Goal: Task Accomplishment & Management: Use online tool/utility

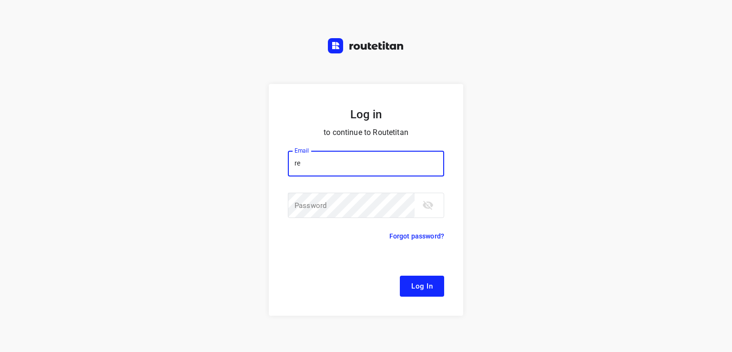
type input "remco@fruitopjewerk.nl"
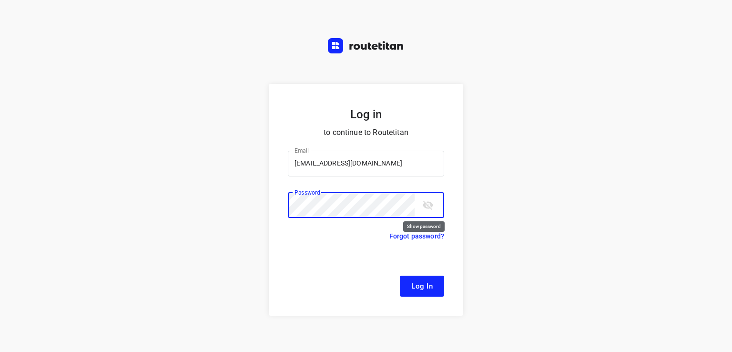
click at [424, 210] on icon "toggle password visibility" at bounding box center [427, 204] width 11 height 11
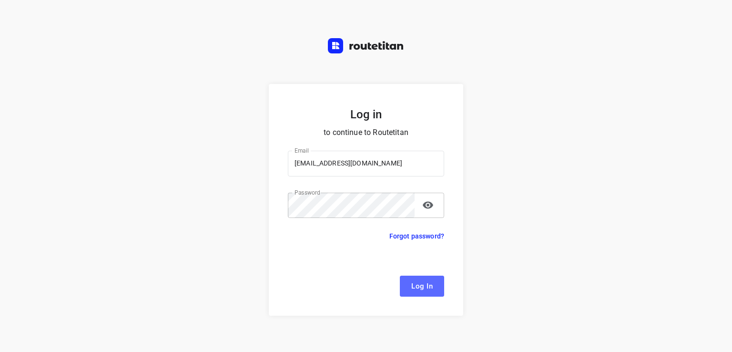
click at [418, 291] on span "Log In" at bounding box center [421, 286] width 21 height 12
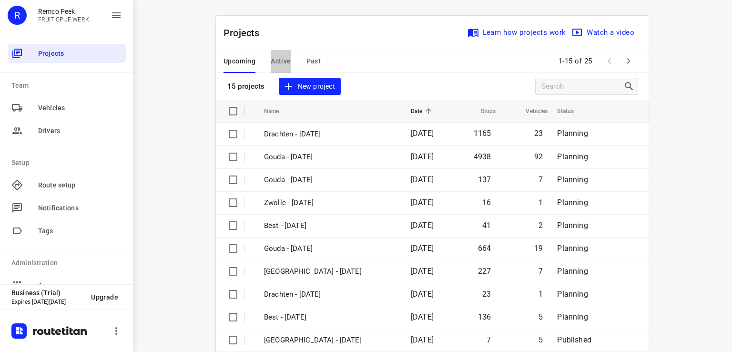
click at [281, 62] on span "Active" at bounding box center [281, 61] width 20 height 12
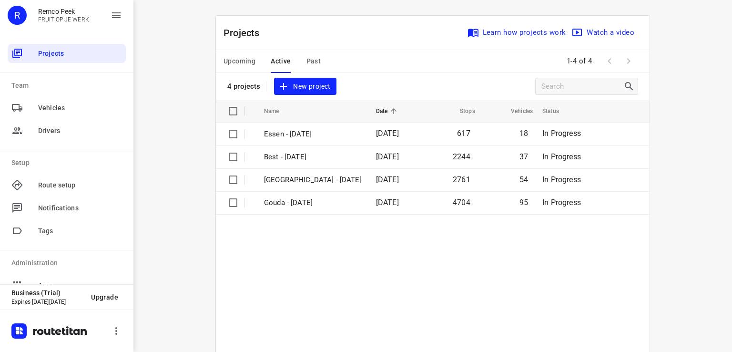
click at [235, 60] on span "Upcoming" at bounding box center [240, 61] width 32 height 12
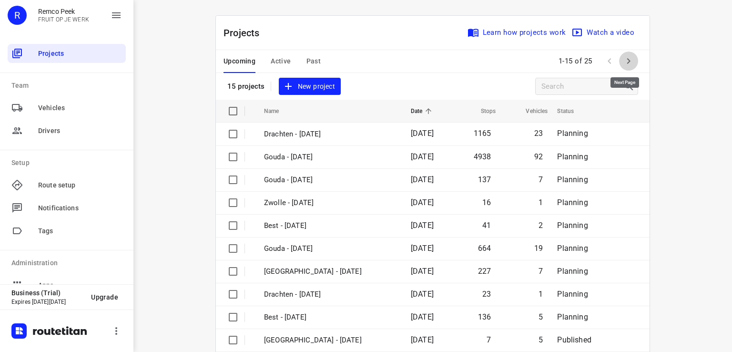
click at [623, 63] on icon "button" at bounding box center [628, 60] width 11 height 11
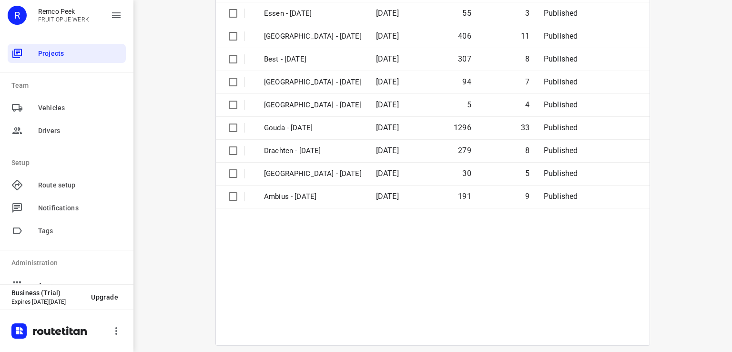
scroll to position [153, 0]
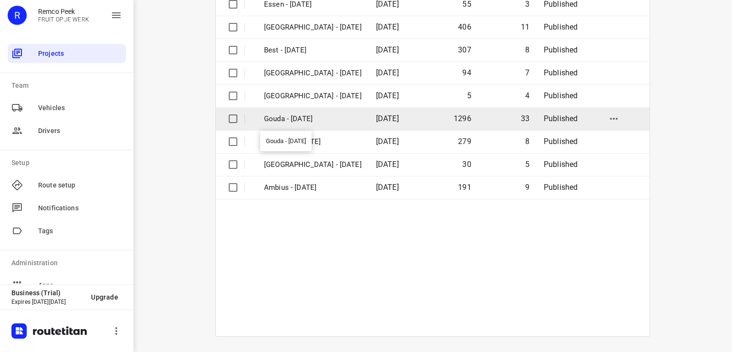
click at [301, 116] on p "Gouda - Tuesday" at bounding box center [313, 118] width 98 height 11
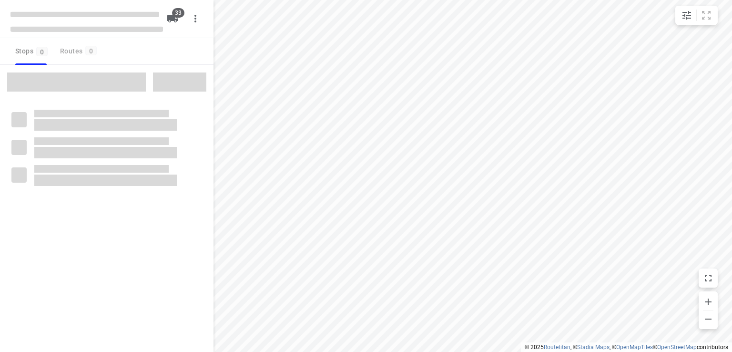
type input "distance"
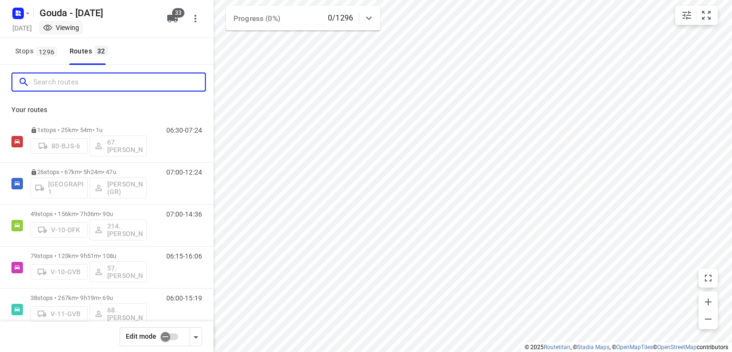
click at [105, 81] on input "Search routes" at bounding box center [119, 82] width 172 height 15
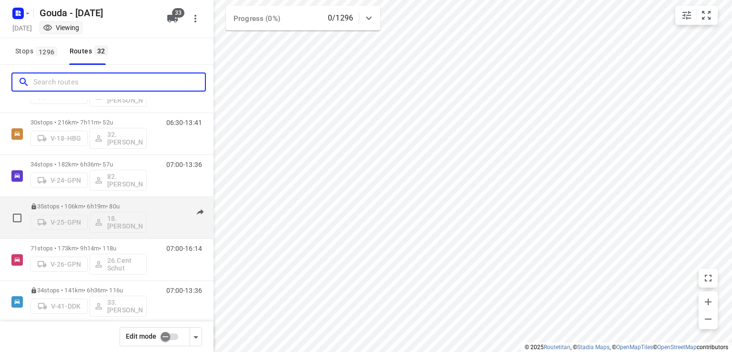
scroll to position [238, 0]
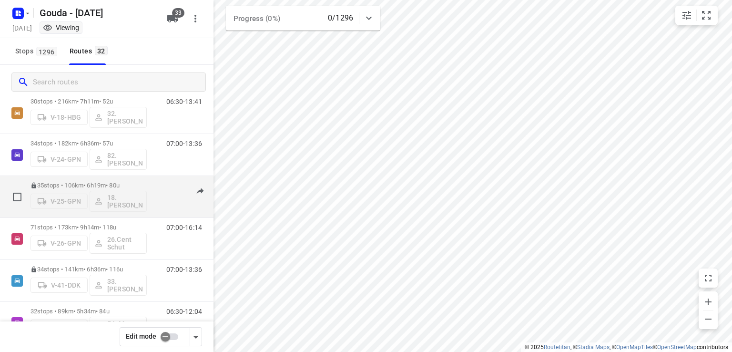
click at [79, 182] on p "35 stops • 106km • 6h19m • 80u" at bounding box center [89, 185] width 116 height 7
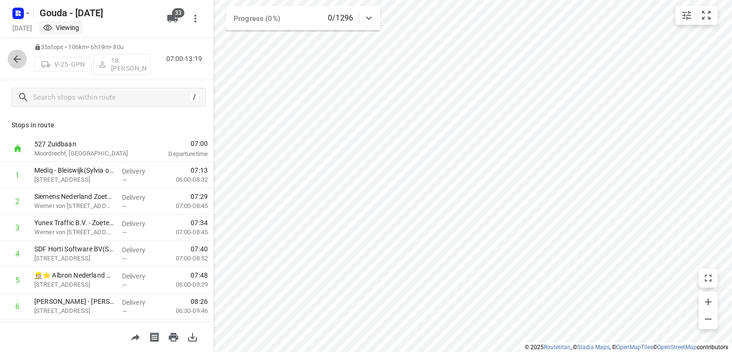
click at [13, 57] on icon "button" at bounding box center [16, 58] width 11 height 11
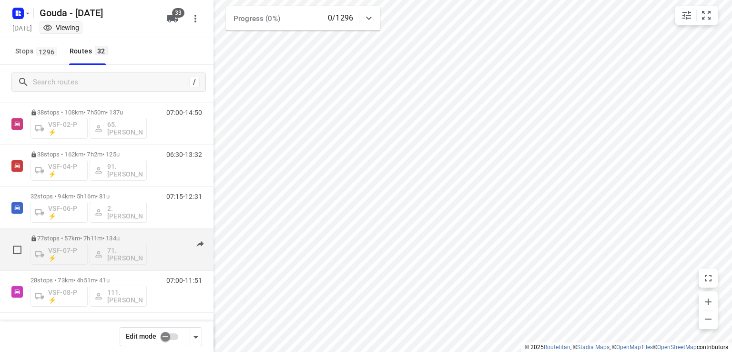
scroll to position [1152, 0]
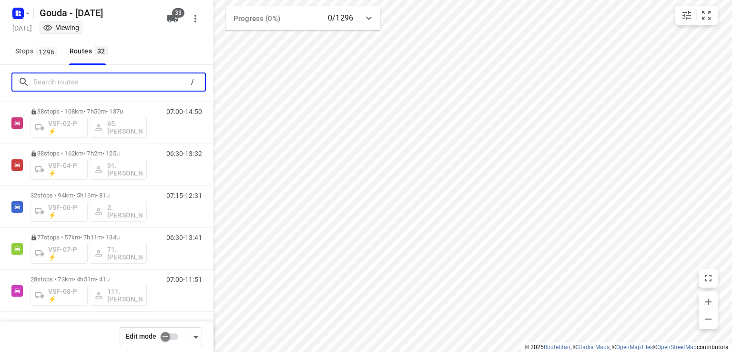
click at [84, 87] on input "Search routes" at bounding box center [109, 82] width 153 height 15
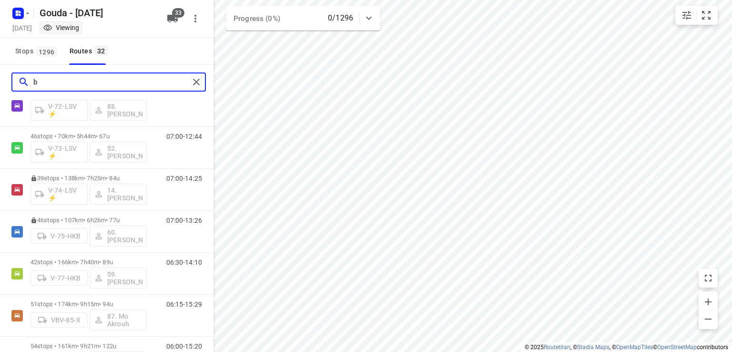
scroll to position [0, 0]
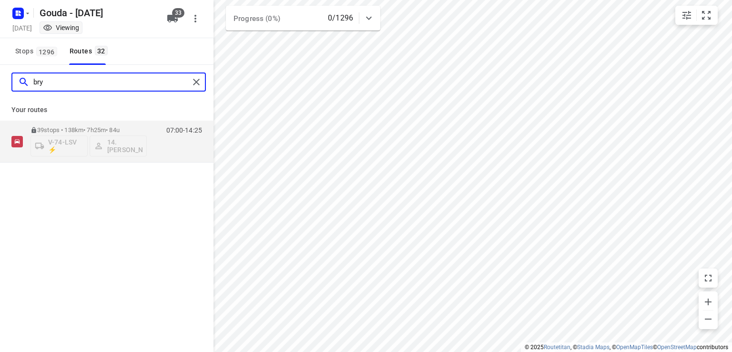
click at [84, 86] on input "bry" at bounding box center [111, 82] width 156 height 15
click at [99, 81] on input "pierr" at bounding box center [111, 82] width 156 height 15
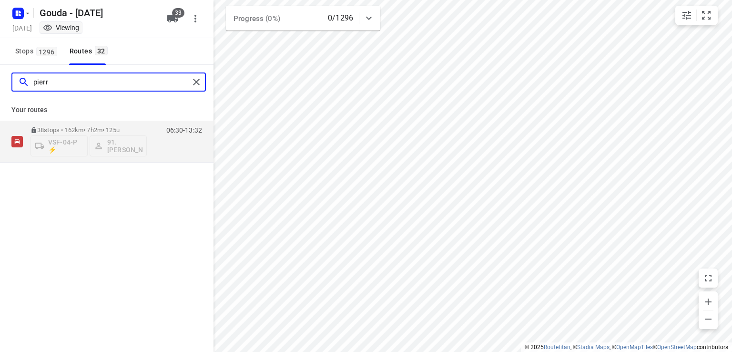
click at [99, 81] on input "pierr" at bounding box center [111, 82] width 156 height 15
type input "debo"
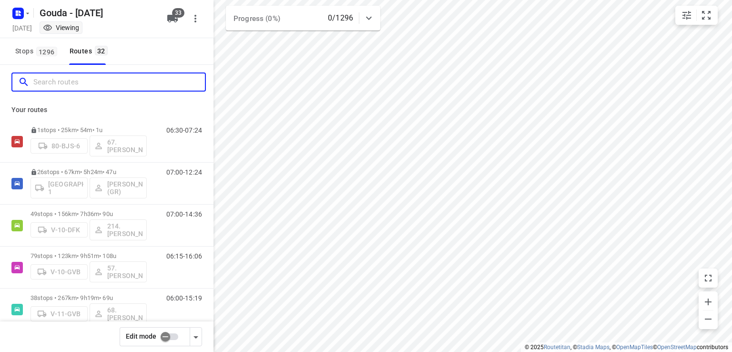
click at [111, 83] on input "Search routes" at bounding box center [119, 82] width 172 height 15
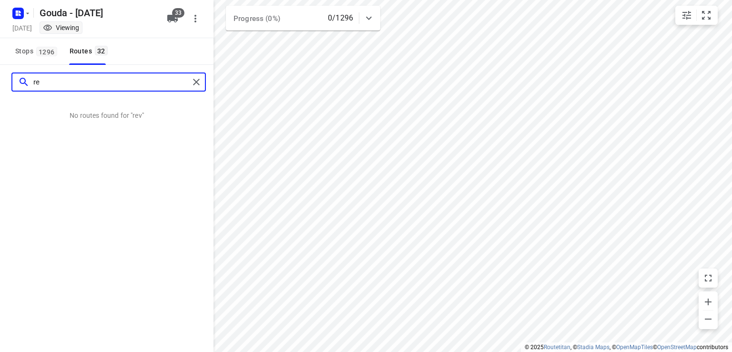
type input "r"
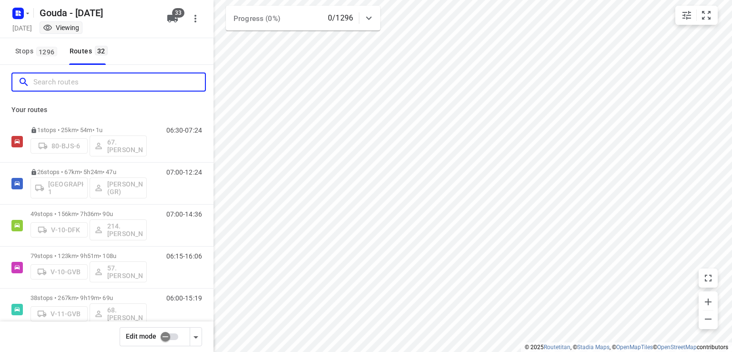
click at [111, 83] on input "Search routes" at bounding box center [119, 82] width 172 height 15
click at [96, 84] on input "Search routes" at bounding box center [119, 82] width 172 height 15
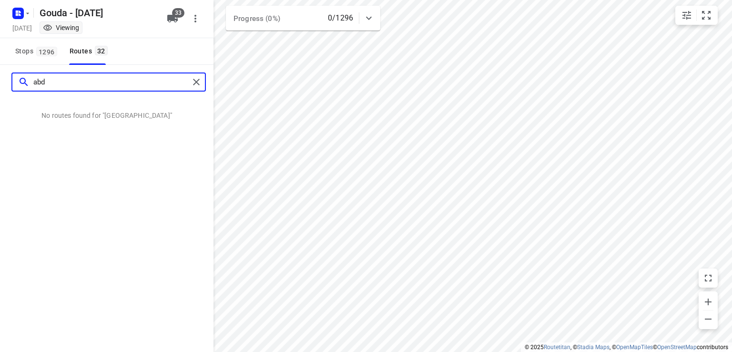
type input "abd"
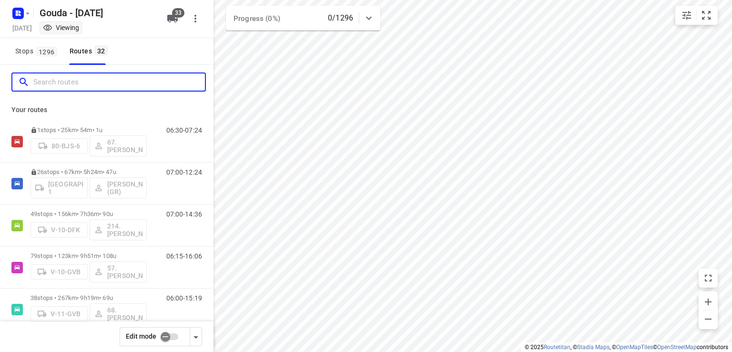
click at [113, 86] on input "Search routes" at bounding box center [119, 82] width 172 height 15
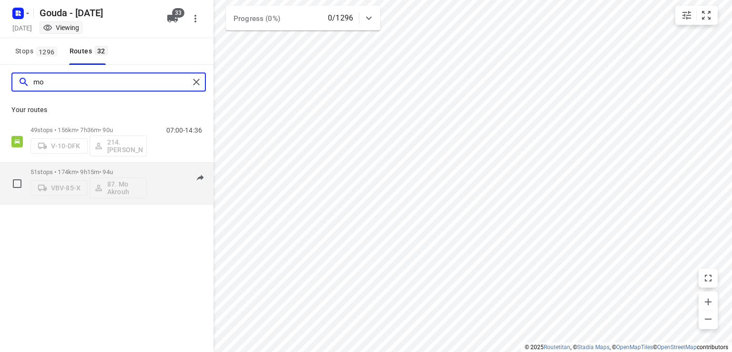
type input "mo"
click at [98, 165] on div "51 stops • 174km • 9h15m • 94u VBV-85-X 87. Mo Akrouh" at bounding box center [89, 184] width 116 height 40
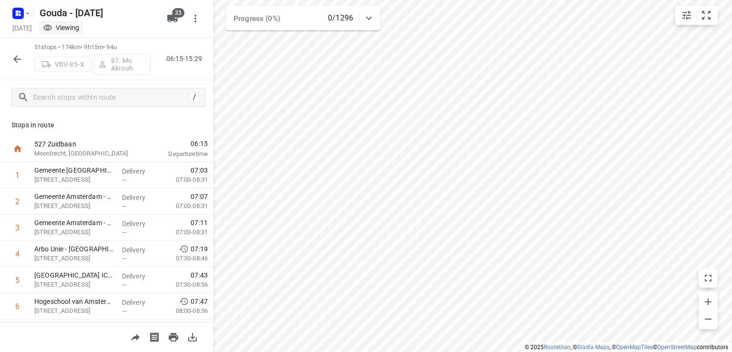
click at [15, 61] on icon "button" at bounding box center [17, 59] width 8 height 8
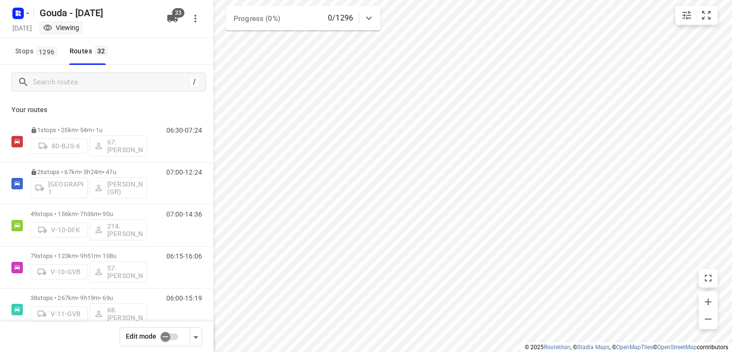
click at [173, 334] on input "checkbox" at bounding box center [165, 337] width 54 height 18
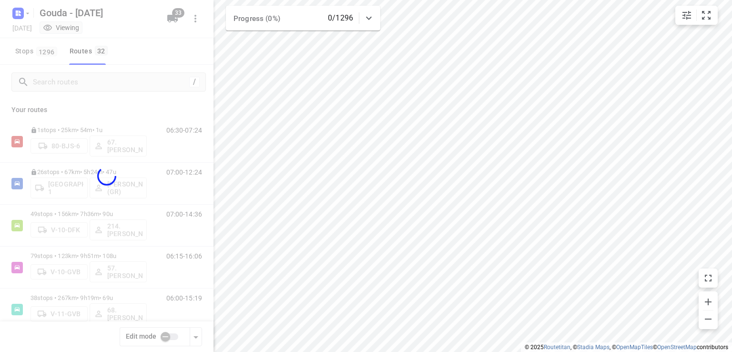
checkbox input "true"
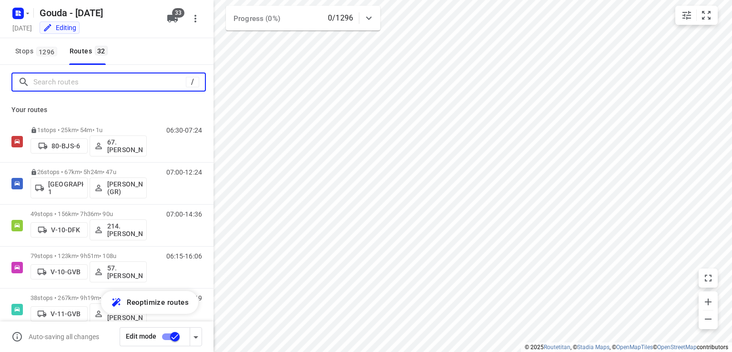
click at [102, 82] on input "Search routes" at bounding box center [109, 82] width 153 height 15
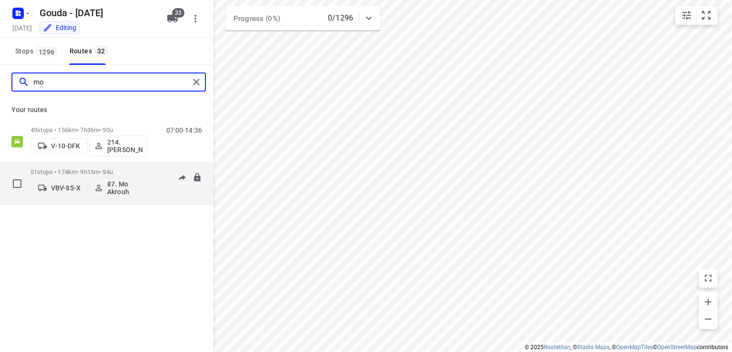
type input "mo"
click at [69, 169] on p "51 stops • 174km • 9h15m • 94u" at bounding box center [89, 171] width 116 height 7
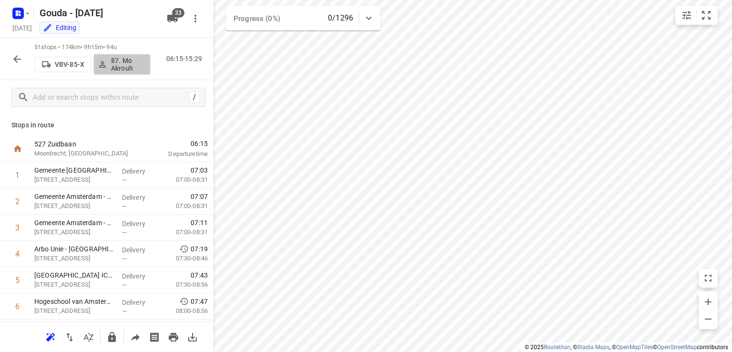
click at [125, 63] on p "87. Mo Akrouh" at bounding box center [128, 64] width 35 height 15
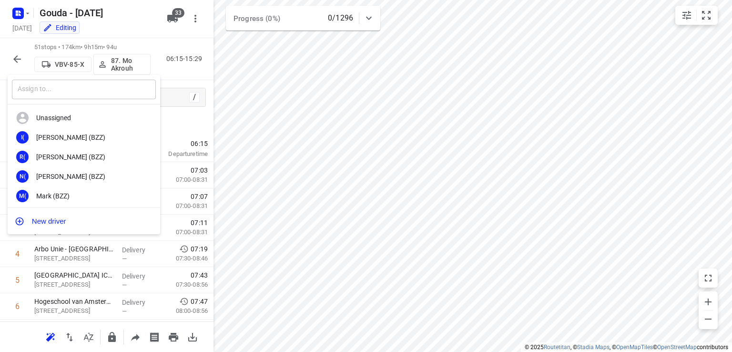
click at [111, 91] on input "text" at bounding box center [84, 90] width 144 height 20
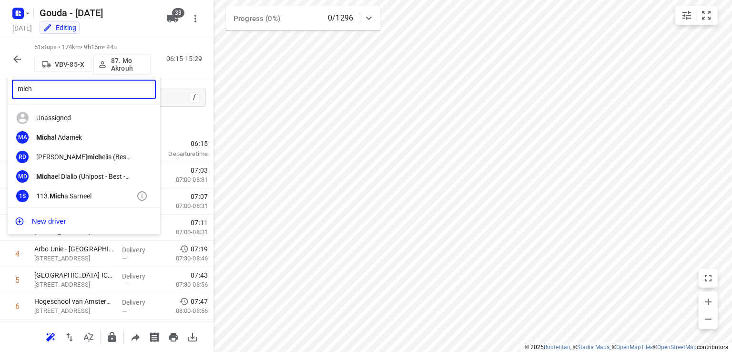
type input "mich"
click at [81, 194] on div "113. Mich a Sarneel" at bounding box center [86, 196] width 100 height 8
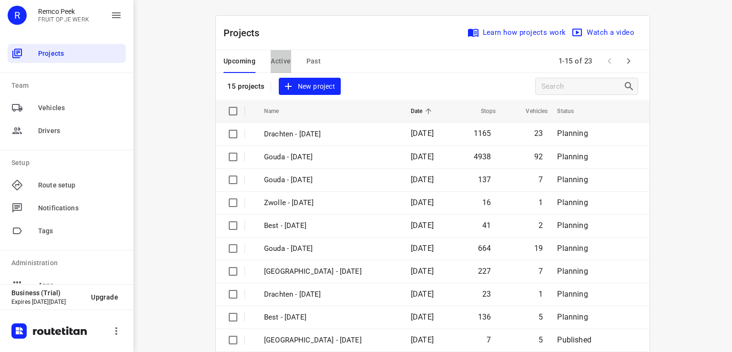
click at [275, 62] on span "Active" at bounding box center [281, 61] width 20 height 12
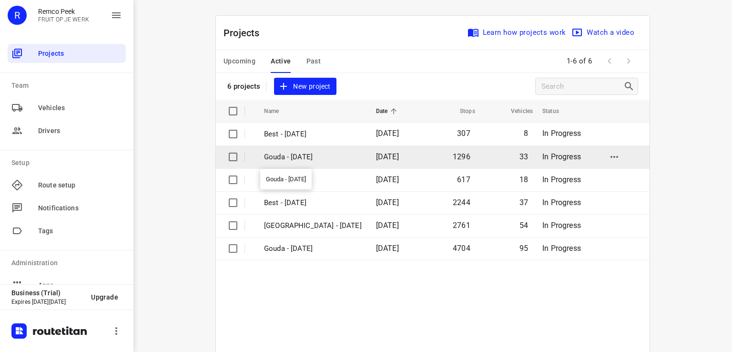
click at [297, 155] on p "Gouda - [DATE]" at bounding box center [313, 157] width 98 height 11
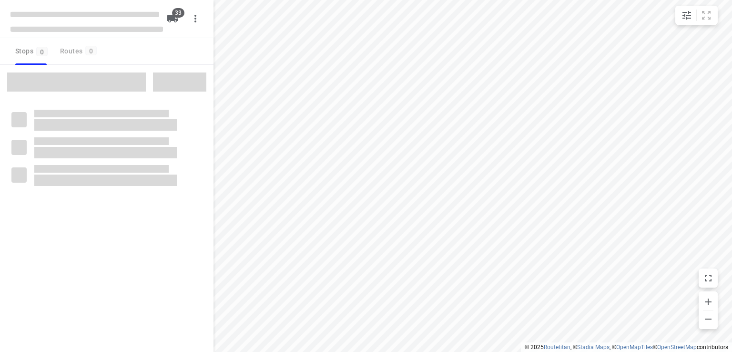
type input "distance"
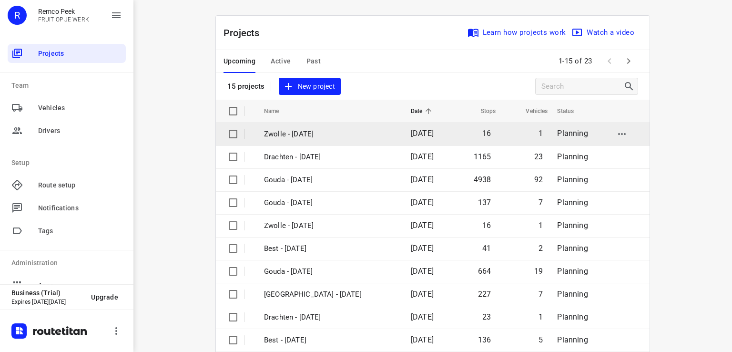
click at [295, 135] on p "Zwolle - [DATE]" at bounding box center [330, 134] width 133 height 11
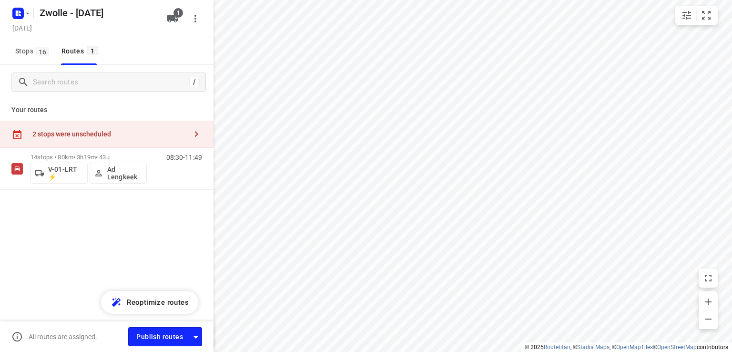
checkbox input "true"
click at [197, 135] on icon "button" at bounding box center [196, 133] width 11 height 11
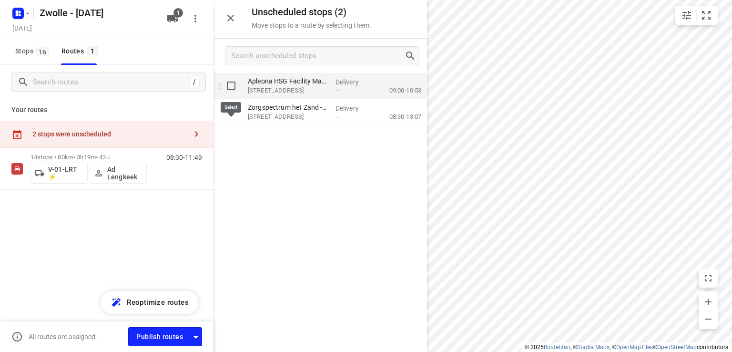
click at [229, 91] on input "grid" at bounding box center [231, 85] width 19 height 19
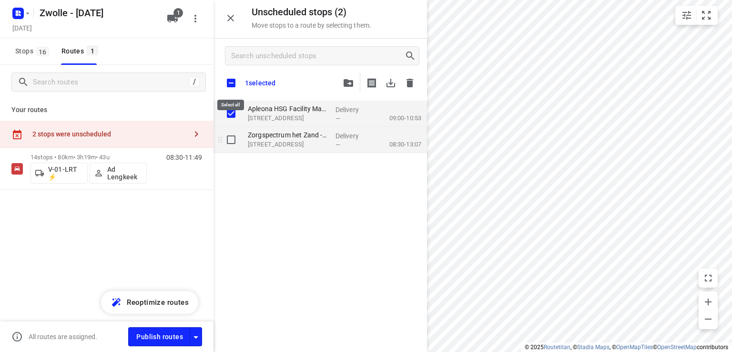
checkbox input "true"
click at [232, 149] on input "grid" at bounding box center [231, 139] width 19 height 19
checkbox input "true"
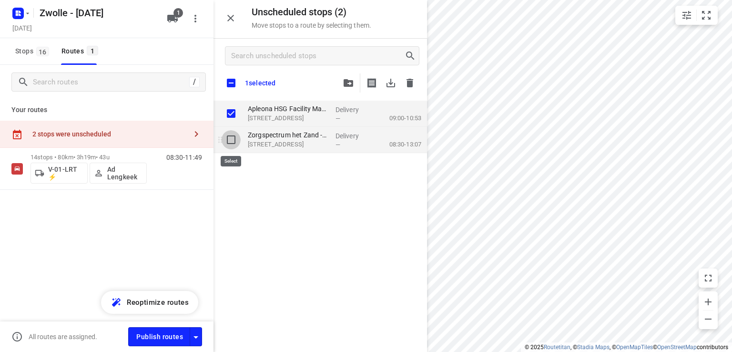
checkbox input "true"
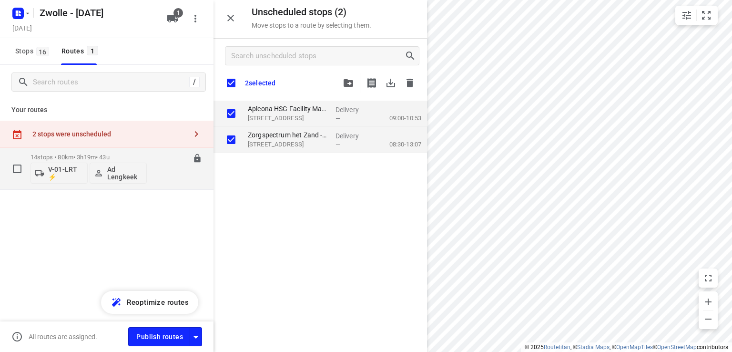
checkbox input "true"
click at [72, 154] on p "14 stops • 80km • 3h19m • 43u" at bounding box center [89, 157] width 116 height 7
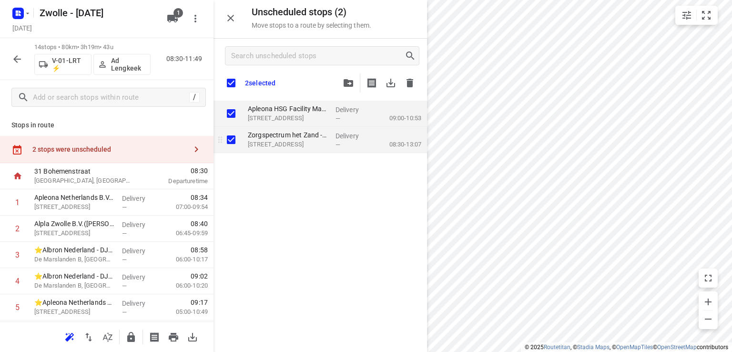
checkbox input "true"
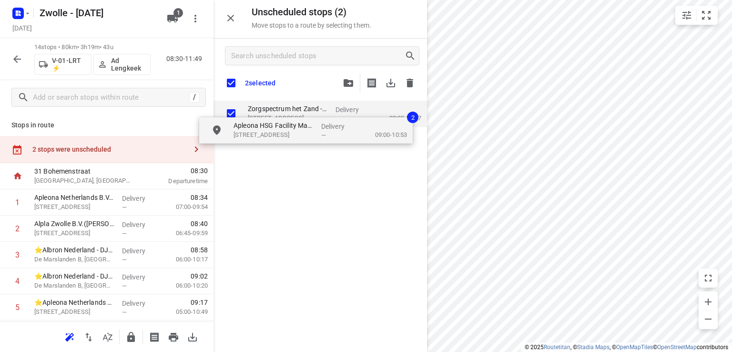
checkbox input "true"
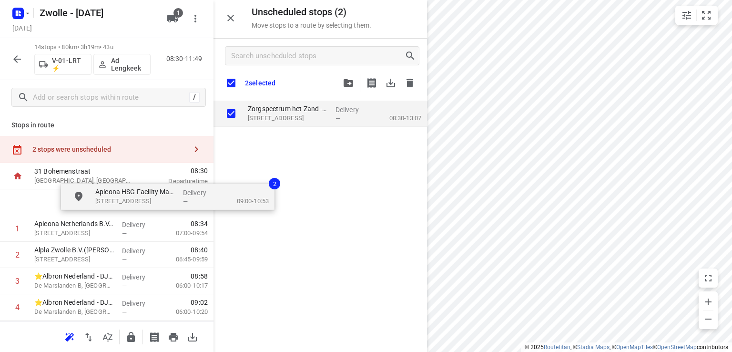
drag, startPoint x: 270, startPoint y: 125, endPoint x: 102, endPoint y: 218, distance: 192.7
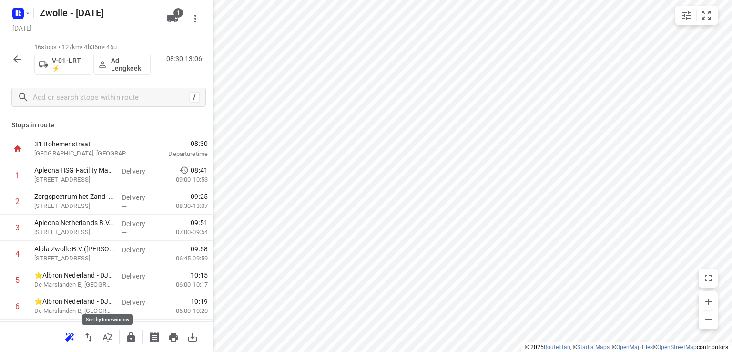
click at [106, 338] on icon "button" at bounding box center [108, 336] width 10 height 9
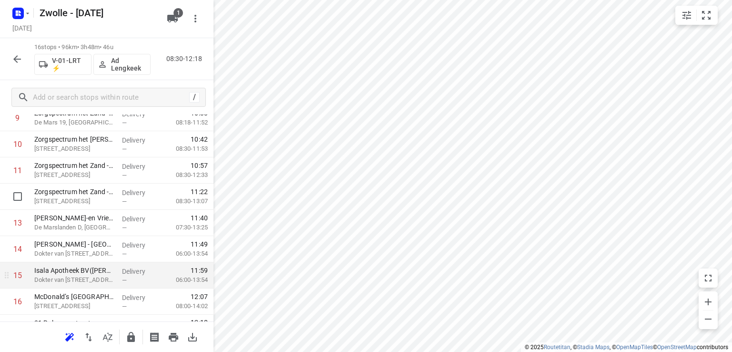
scroll to position [287, 0]
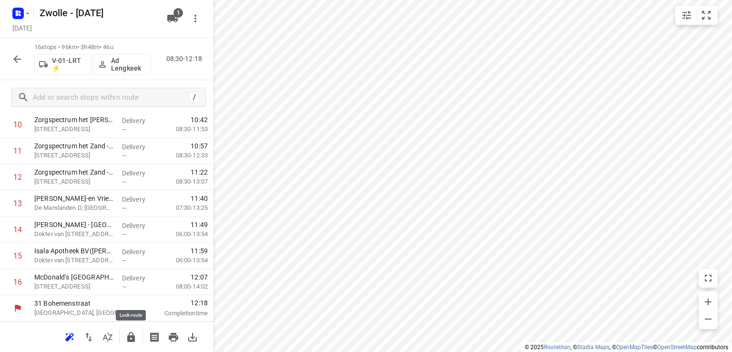
click at [128, 332] on icon "button" at bounding box center [130, 336] width 11 height 11
click at [17, 62] on icon "button" at bounding box center [17, 59] width 8 height 8
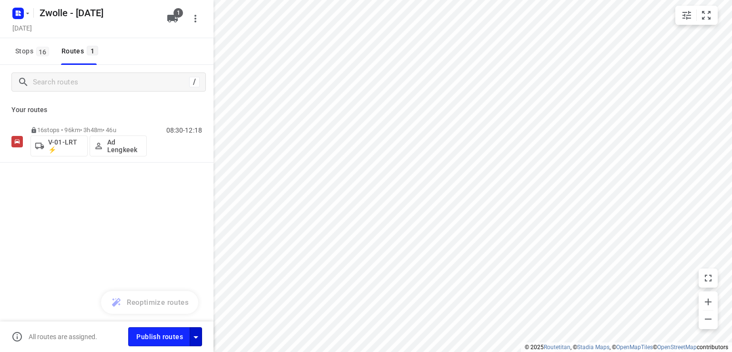
click at [197, 339] on icon "button" at bounding box center [195, 336] width 11 height 11
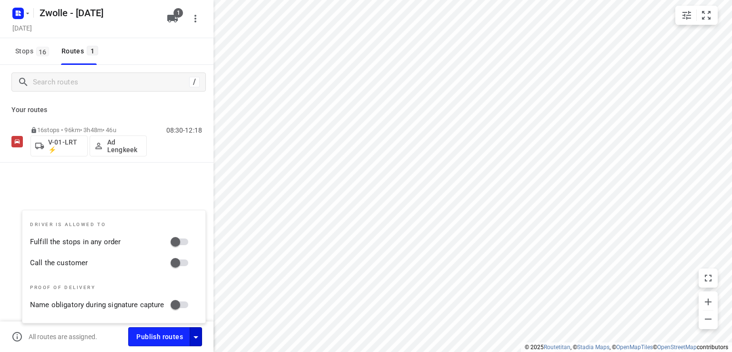
click at [185, 240] on input "Fulfill the stops in any order" at bounding box center [175, 242] width 54 height 18
checkbox input "true"
click at [182, 266] on input "Call the customer" at bounding box center [175, 263] width 54 height 18
checkbox input "true"
click at [169, 186] on div "16 stops • 96km • 3h48m • 46u V-01-LRT ⚡ Ad Lengkeek 08:30-12:18" at bounding box center [107, 175] width 214 height 109
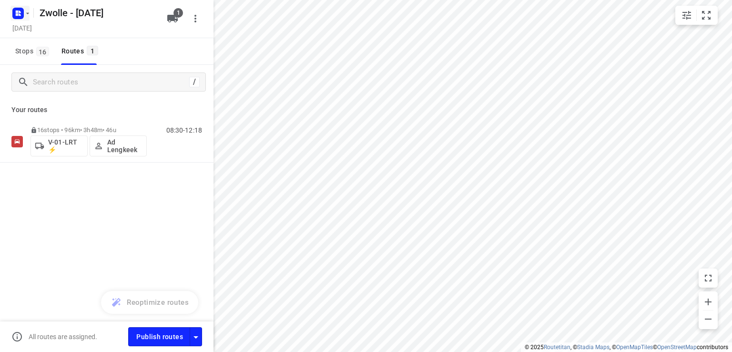
click at [26, 15] on icon "button" at bounding box center [28, 14] width 8 height 8
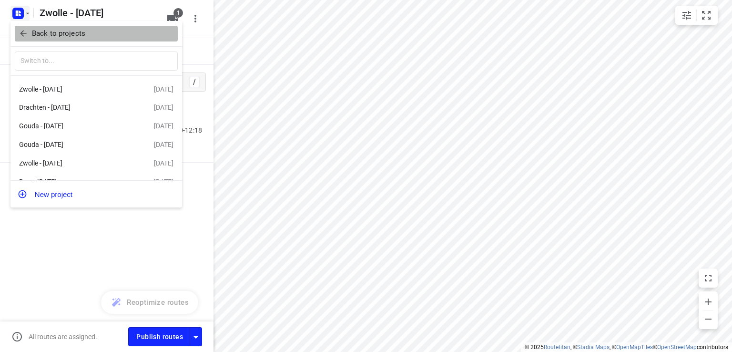
click at [33, 33] on p "Back to projects" at bounding box center [58, 33] width 53 height 11
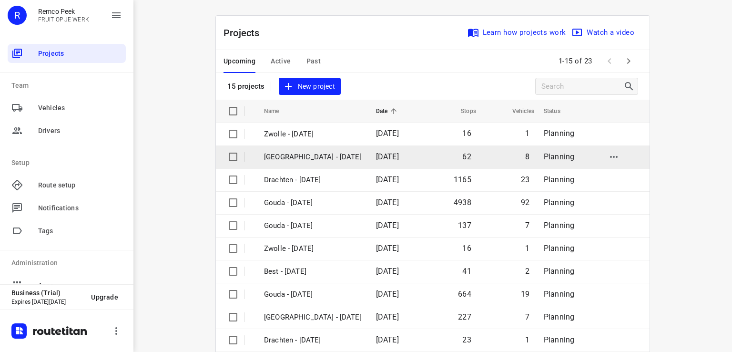
click at [292, 158] on p "[GEOGRAPHIC_DATA] - [DATE]" at bounding box center [313, 157] width 98 height 11
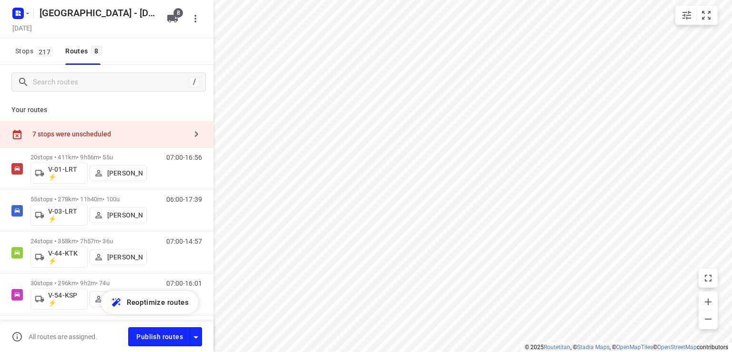
checkbox input "true"
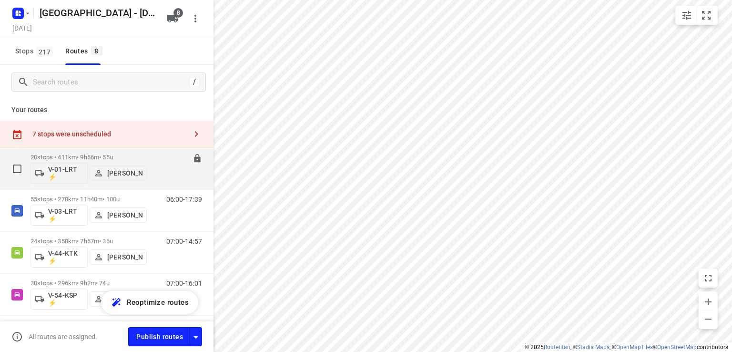
click at [111, 156] on p "20 stops • 411km • 9h56m • 55u" at bounding box center [89, 157] width 116 height 7
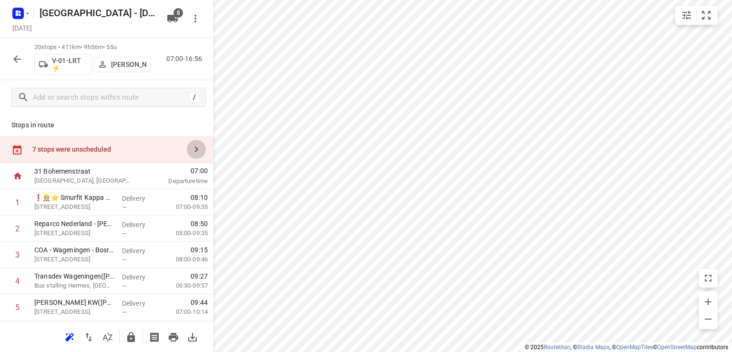
click at [195, 147] on icon "button" at bounding box center [196, 149] width 3 height 6
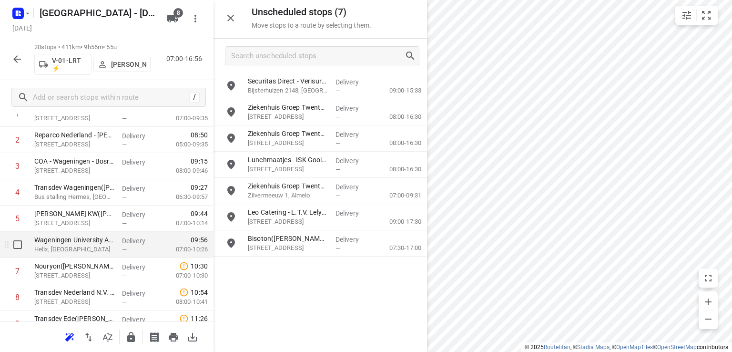
scroll to position [95, 0]
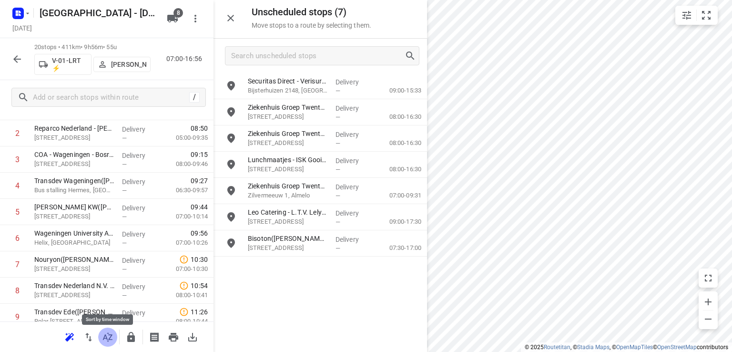
click at [107, 336] on icon "button" at bounding box center [107, 336] width 11 height 11
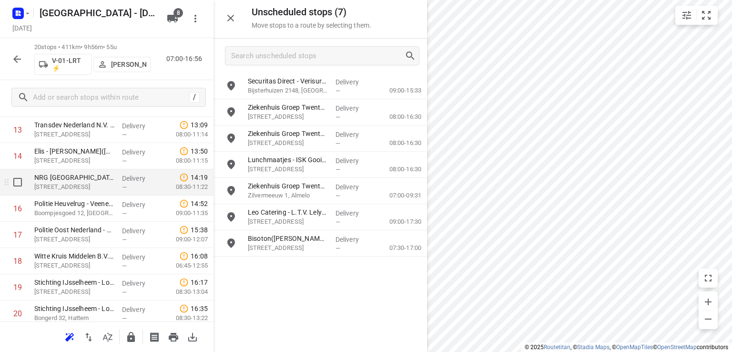
scroll to position [371, 0]
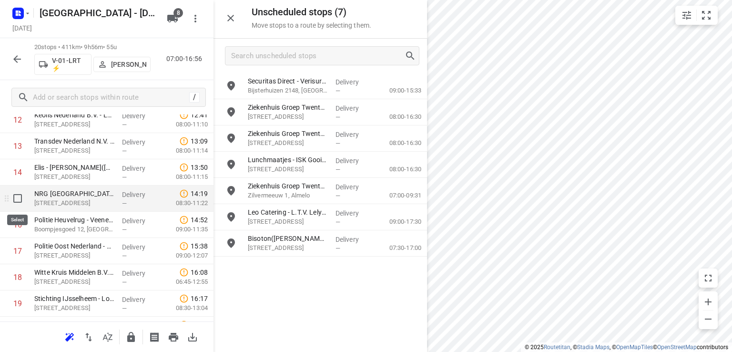
click at [18, 199] on input "checkbox" at bounding box center [17, 198] width 19 height 19
checkbox input "true"
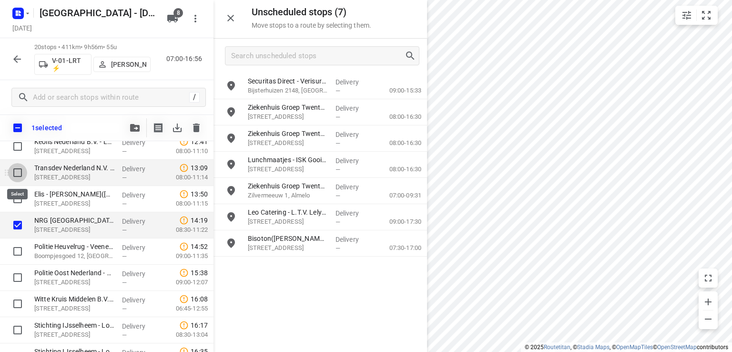
click at [13, 173] on input "checkbox" at bounding box center [17, 172] width 19 height 19
checkbox input "true"
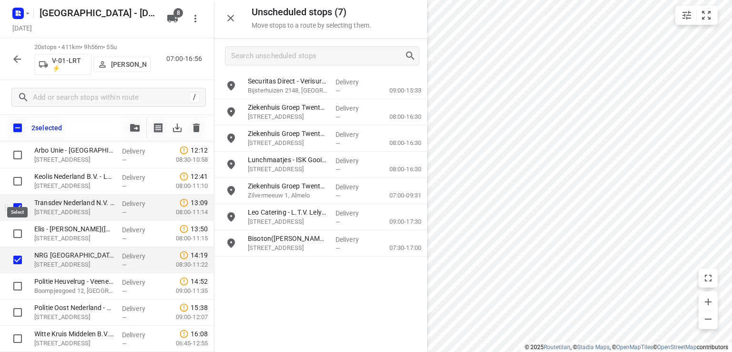
scroll to position [323, 0]
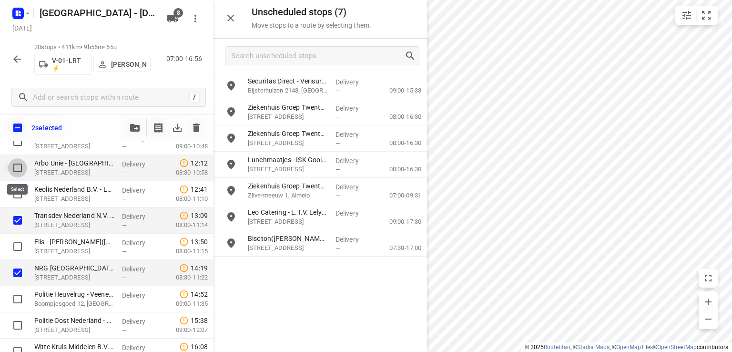
click at [17, 165] on input "checkbox" at bounding box center [17, 167] width 19 height 19
checkbox input "true"
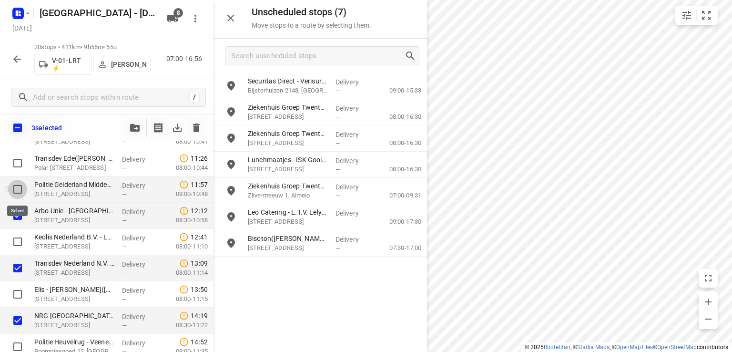
click at [18, 187] on input "checkbox" at bounding box center [17, 189] width 19 height 19
checkbox input "true"
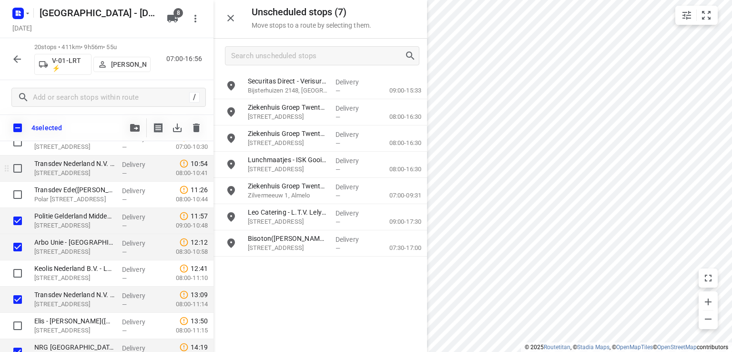
scroll to position [228, 0]
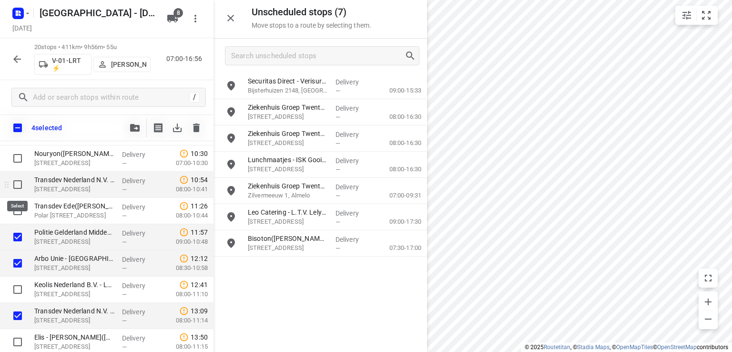
click at [20, 184] on input "checkbox" at bounding box center [17, 184] width 19 height 19
checkbox input "true"
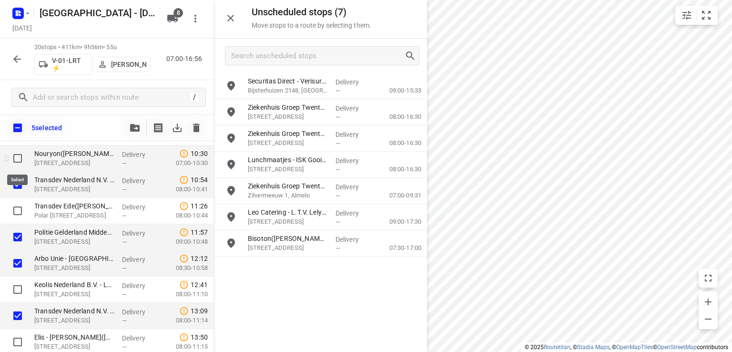
click at [19, 157] on input "checkbox" at bounding box center [17, 158] width 19 height 19
checkbox input "true"
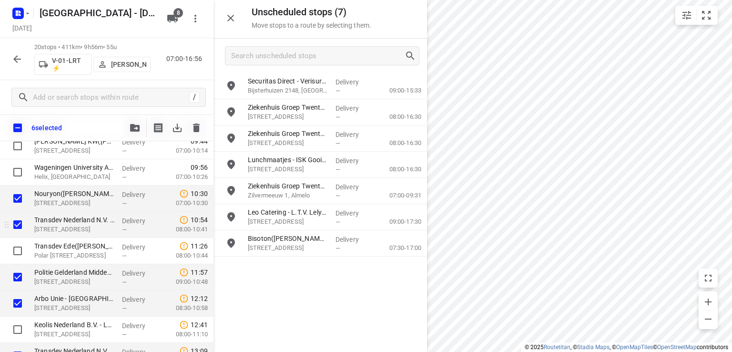
scroll to position [180, 0]
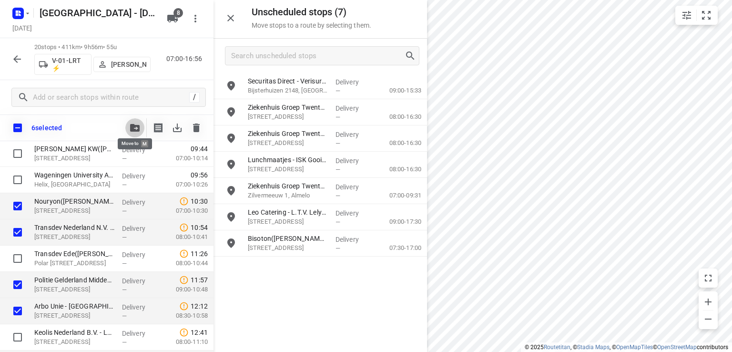
click at [136, 124] on icon "button" at bounding box center [135, 128] width 10 height 8
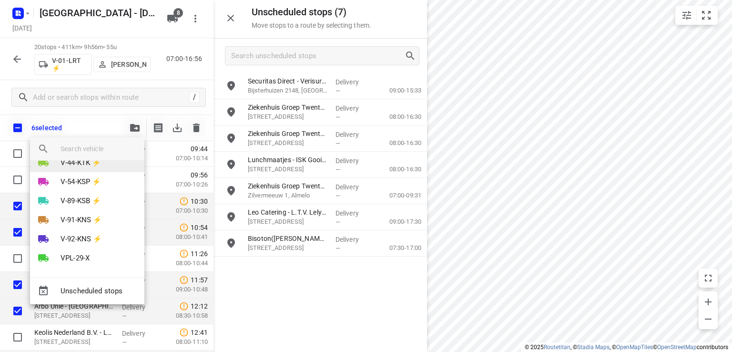
scroll to position [55, 0]
click at [63, 236] on p "V-92-KNS ⚡" at bounding box center [81, 237] width 41 height 11
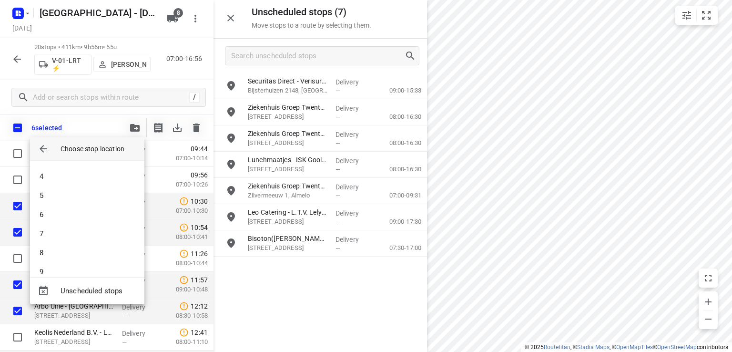
scroll to position [238, 0]
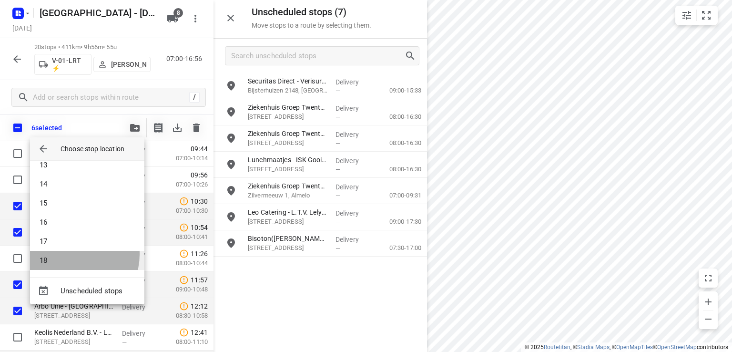
click at [71, 254] on li "18" at bounding box center [87, 260] width 114 height 19
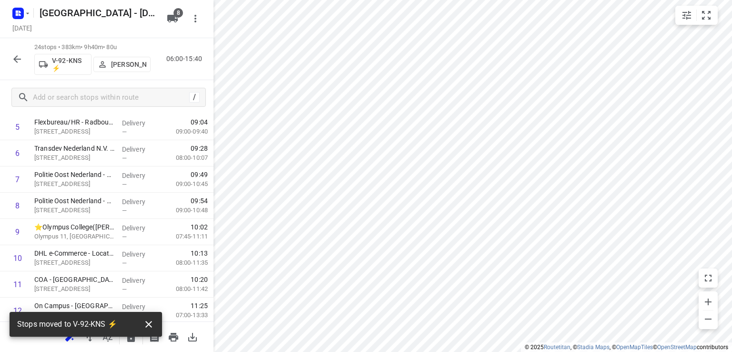
click at [151, 321] on icon "button" at bounding box center [148, 324] width 7 height 7
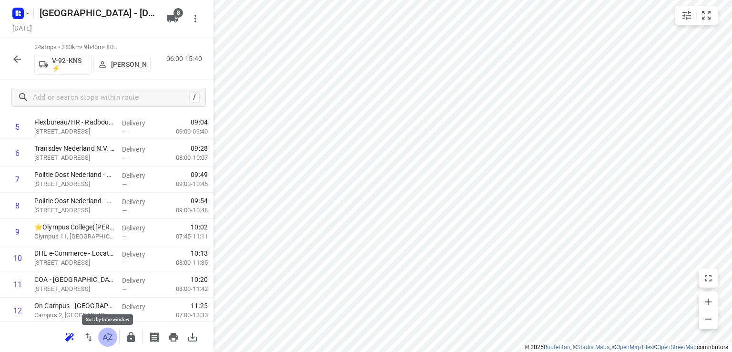
click at [110, 338] on icon "button" at bounding box center [107, 336] width 11 height 11
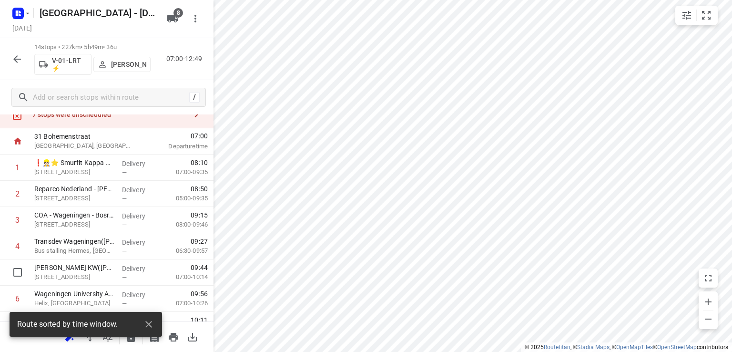
scroll to position [0, 0]
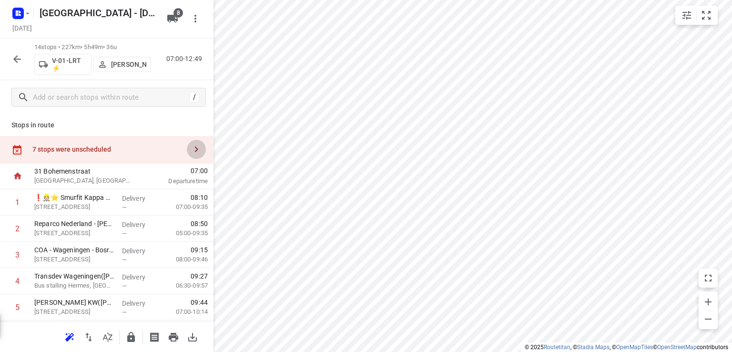
click at [191, 148] on icon "button" at bounding box center [196, 149] width 11 height 11
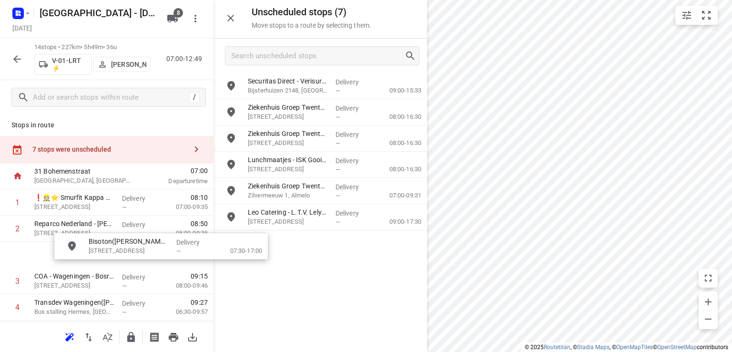
drag, startPoint x: 278, startPoint y: 249, endPoint x: 113, endPoint y: 253, distance: 166.0
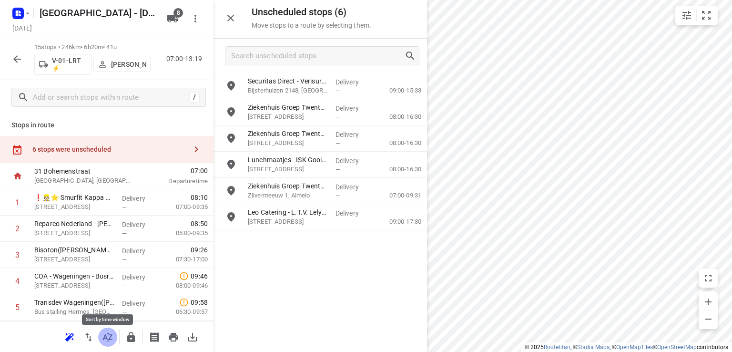
click at [110, 338] on icon "button" at bounding box center [107, 336] width 11 height 11
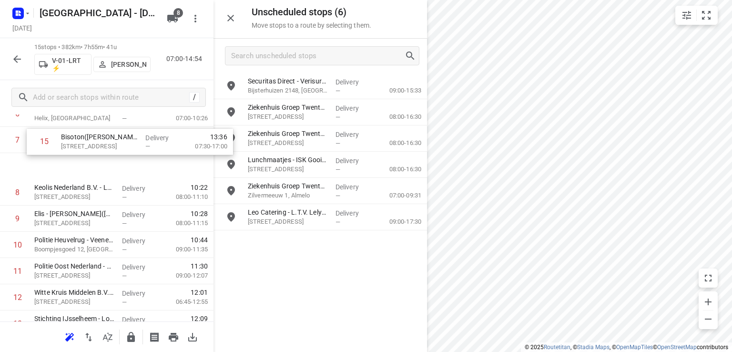
scroll to position [217, 0]
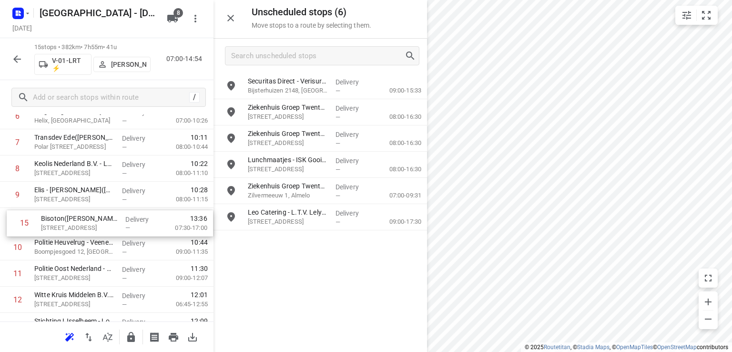
drag, startPoint x: 65, startPoint y: 286, endPoint x: 75, endPoint y: 227, distance: 59.5
click at [75, 227] on div "1 ❗👷🏻⭐ Smurfit Kappa Parenco(Mario Verbeek of Eddy Janssen) Veerweg 1, Renkum D…" at bounding box center [107, 168] width 214 height 393
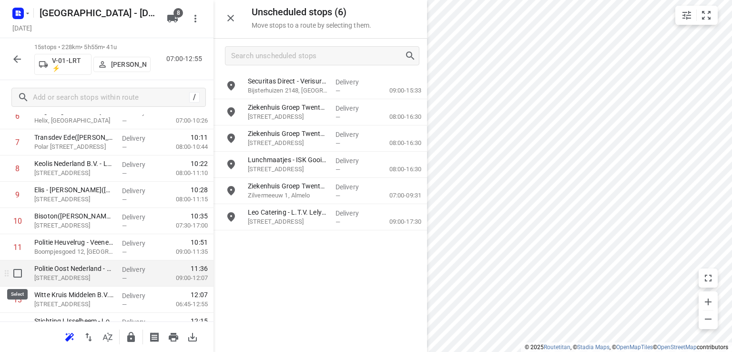
click at [18, 273] on input "checkbox" at bounding box center [17, 273] width 19 height 19
checkbox input "true"
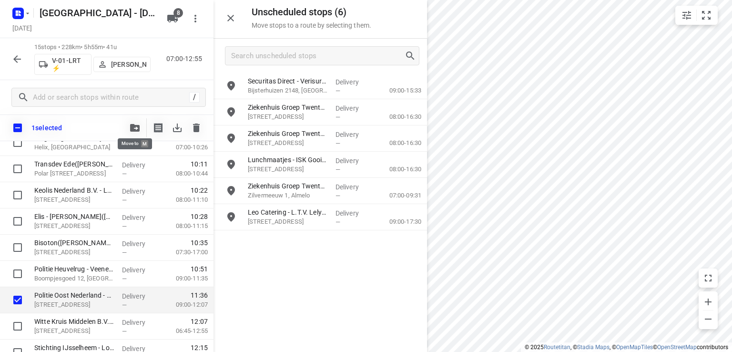
click at [135, 130] on icon "button" at bounding box center [135, 128] width 10 height 8
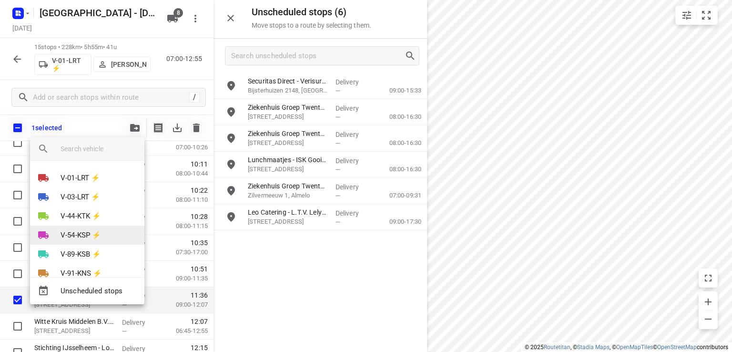
click at [63, 232] on p "V-54-KSP ⚡" at bounding box center [81, 235] width 41 height 11
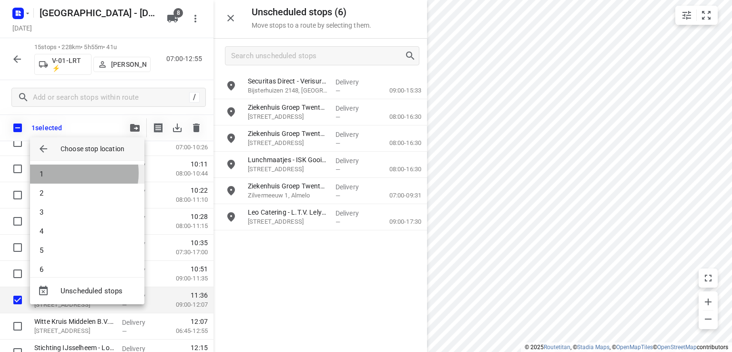
click at [72, 173] on li "1" at bounding box center [87, 174] width 114 height 19
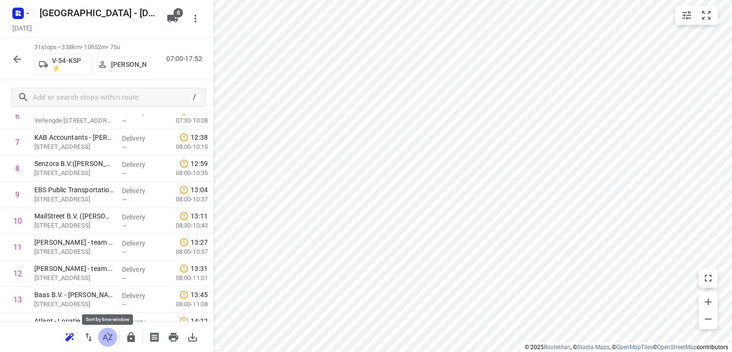
click at [105, 334] on icon "button" at bounding box center [107, 336] width 11 height 11
click at [111, 336] on icon "button" at bounding box center [108, 336] width 10 height 9
click at [109, 336] on icon "button" at bounding box center [107, 336] width 11 height 11
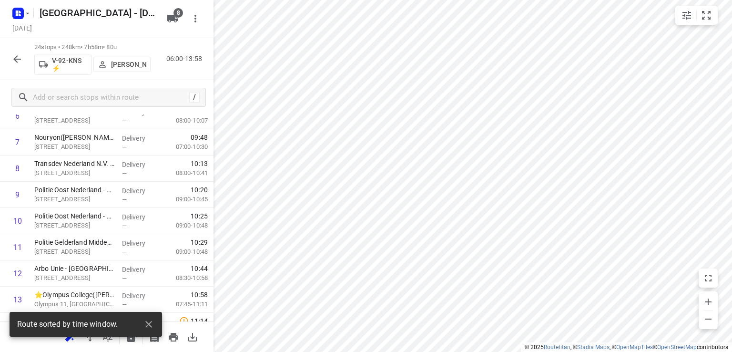
scroll to position [27, 0]
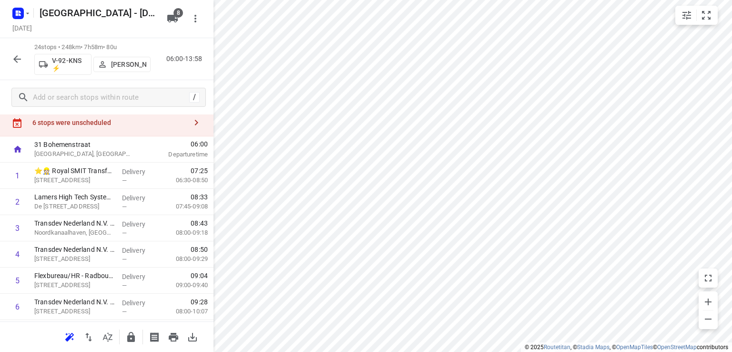
click at [191, 125] on icon "button" at bounding box center [196, 122] width 11 height 11
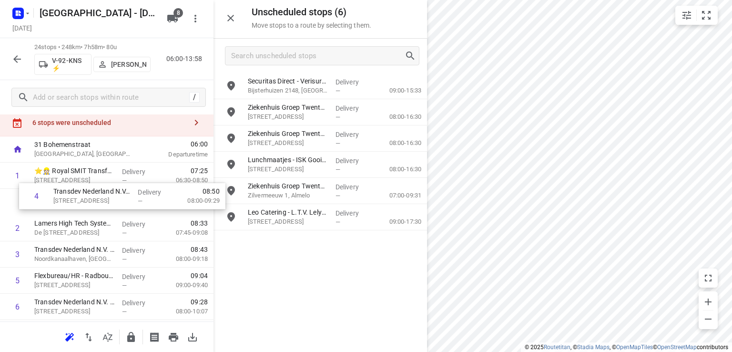
drag, startPoint x: 69, startPoint y: 256, endPoint x: 91, endPoint y: 198, distance: 62.3
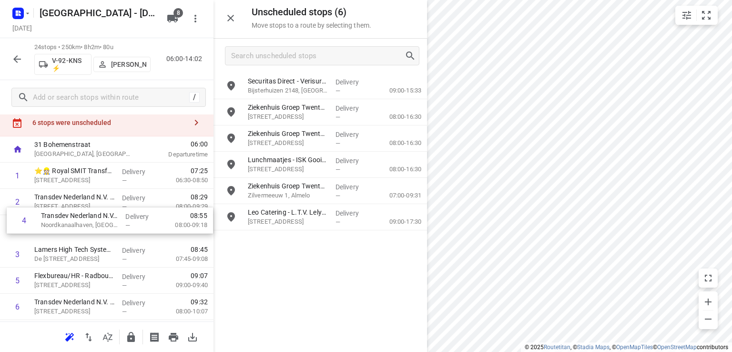
drag, startPoint x: 71, startPoint y: 259, endPoint x: 81, endPoint y: 226, distance: 34.7
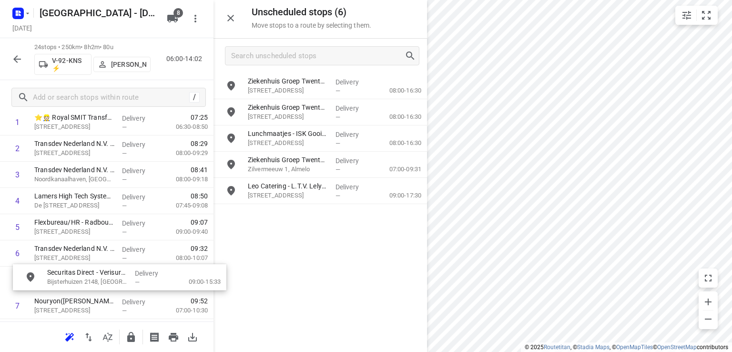
scroll to position [81, 0]
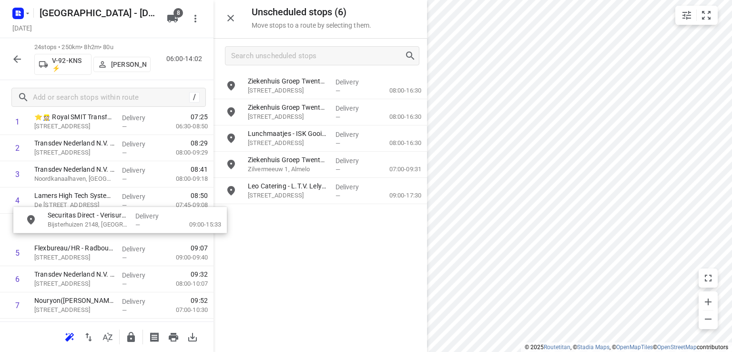
drag, startPoint x: 278, startPoint y: 90, endPoint x: 73, endPoint y: 228, distance: 247.0
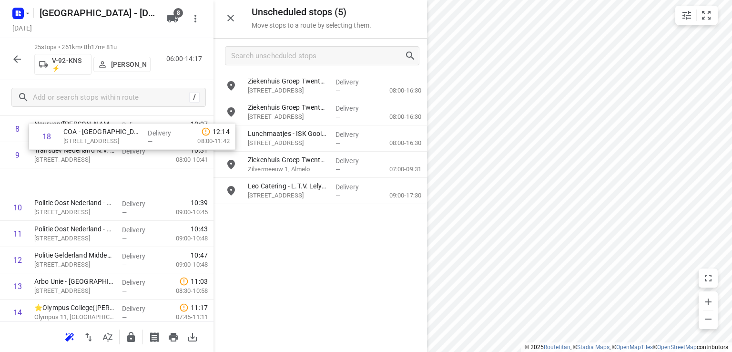
scroll to position [254, 0]
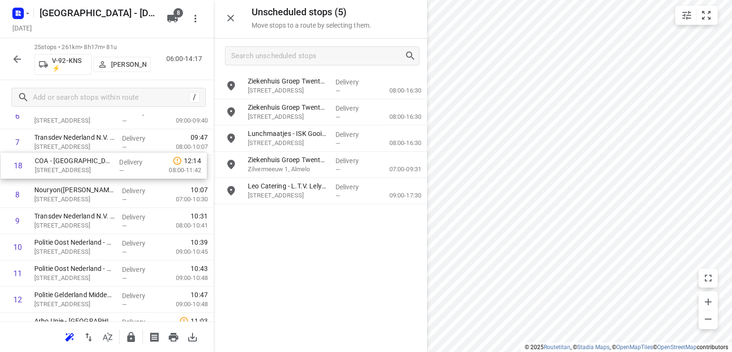
drag, startPoint x: 71, startPoint y: 192, endPoint x: 74, endPoint y: 170, distance: 21.7
click at [74, 170] on div "1 ⭐👷🏻 Royal SMIT Transformers B.V. - Nijmegen(Jorden Verhaaf) Groenestraat 336,…" at bounding box center [107, 300] width 214 height 656
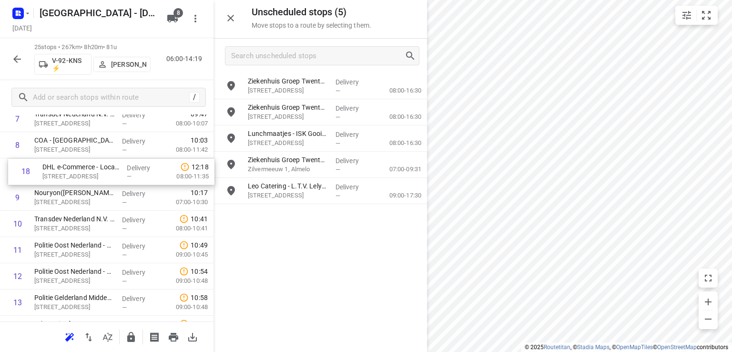
drag, startPoint x: 65, startPoint y: 290, endPoint x: 76, endPoint y: 174, distance: 117.3
click at [76, 174] on div "1 ⭐👷🏻 Royal SMIT Transformers B.V. - Nijmegen(Jorden Verhaaf) Groenestraat 336,…" at bounding box center [107, 277] width 214 height 656
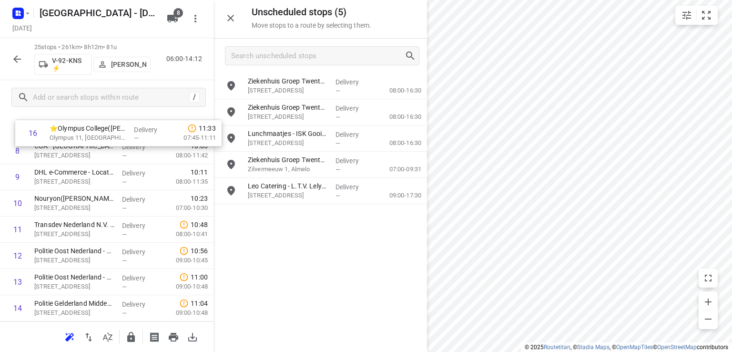
scroll to position [172, 0]
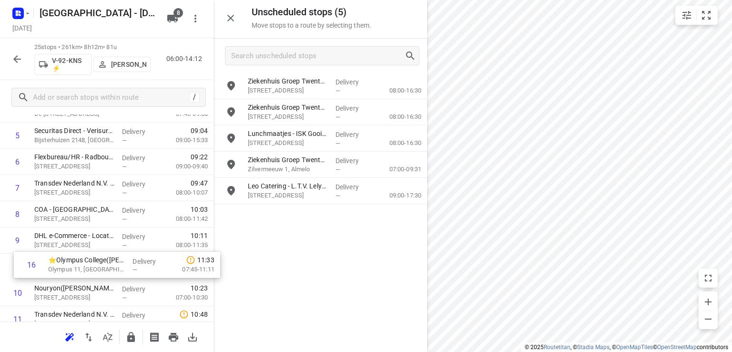
drag, startPoint x: 62, startPoint y: 259, endPoint x: 79, endPoint y: 266, distance: 18.2
click at [79, 266] on div "1 ⭐👷🏻 Royal SMIT Transformers B.V. - Nijmegen(Jorden Verhaaf) Groenestraat 336,…" at bounding box center [107, 346] width 214 height 656
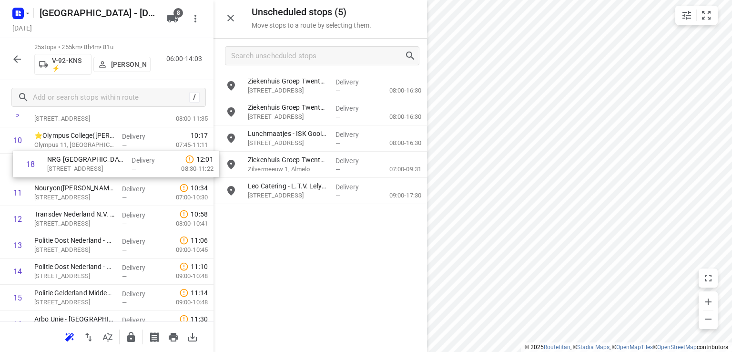
scroll to position [295, 0]
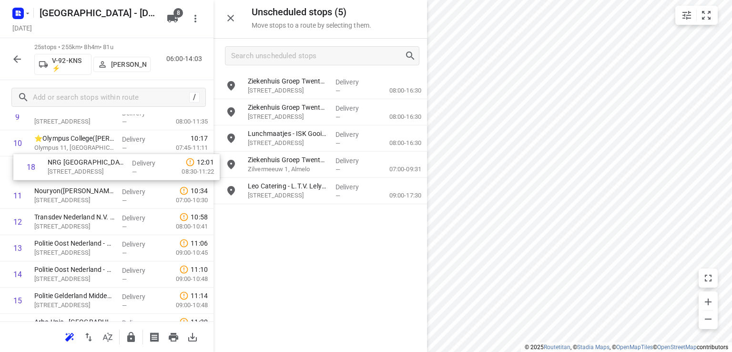
drag, startPoint x: 49, startPoint y: 244, endPoint x: 65, endPoint y: 173, distance: 72.8
click at [65, 173] on div "1 ⭐👷🏻 Royal SMIT Transformers B.V. - Nijmegen(Jorden Verhaaf) Groenestraat 336,…" at bounding box center [107, 222] width 214 height 656
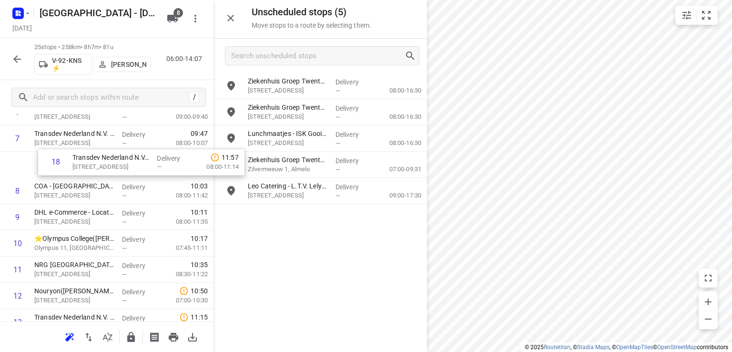
scroll to position [221, 0]
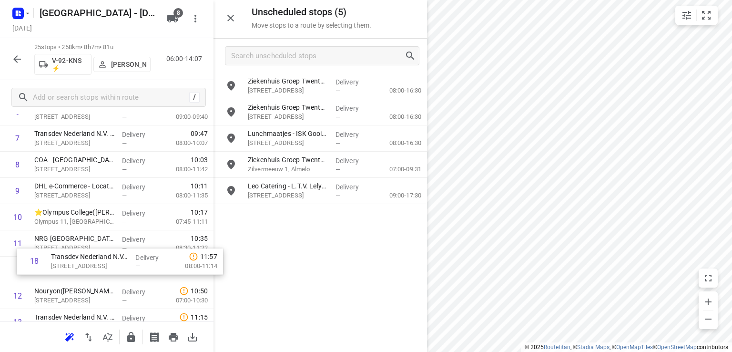
drag, startPoint x: 62, startPoint y: 256, endPoint x: 81, endPoint y: 262, distance: 20.2
click at [81, 262] on div "1 ⭐👷🏻 Royal SMIT Transformers B.V. - Nijmegen(Jorden Verhaaf) Groenestraat 336,…" at bounding box center [107, 296] width 214 height 656
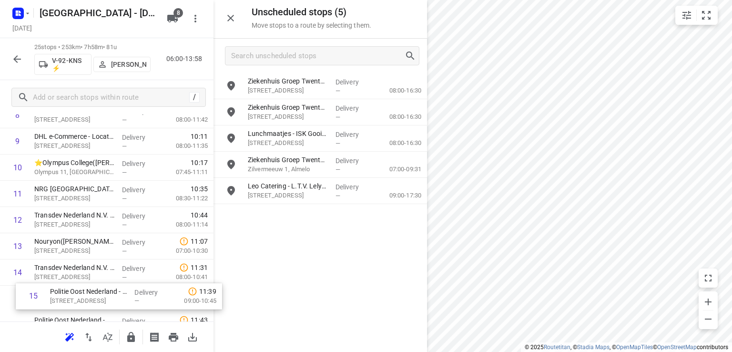
scroll to position [272, 0]
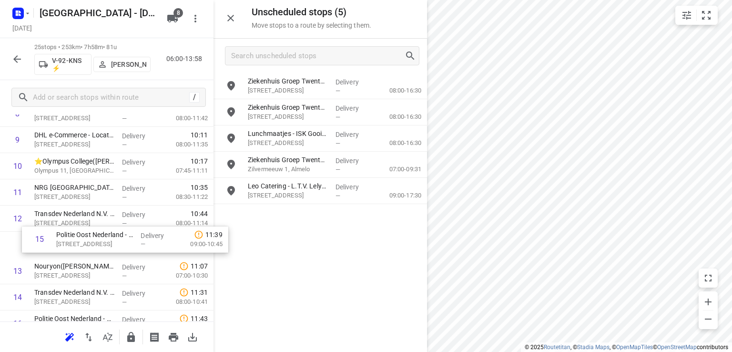
drag, startPoint x: 65, startPoint y: 298, endPoint x: 88, endPoint y: 236, distance: 66.1
click at [88, 236] on div "1 ⭐👷🏻 Royal SMIT Transformers B.V. - Nijmegen(Jorden Verhaaf) Groenestraat 336,…" at bounding box center [107, 245] width 214 height 656
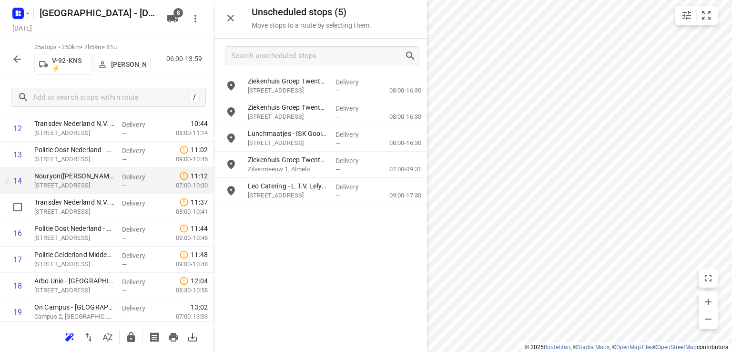
scroll to position [368, 0]
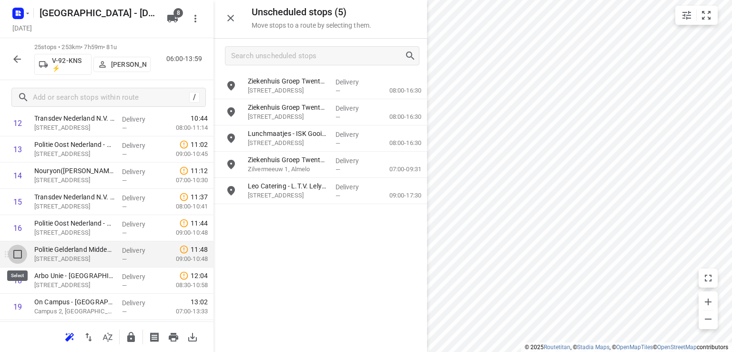
click at [18, 256] on input "checkbox" at bounding box center [17, 254] width 19 height 19
checkbox input "true"
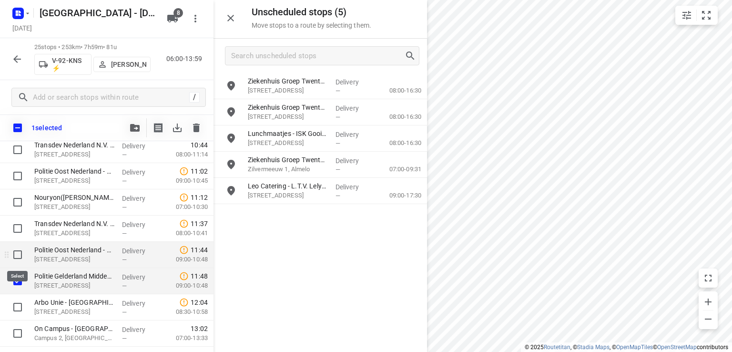
click at [17, 257] on input "checkbox" at bounding box center [17, 254] width 19 height 19
checkbox input "true"
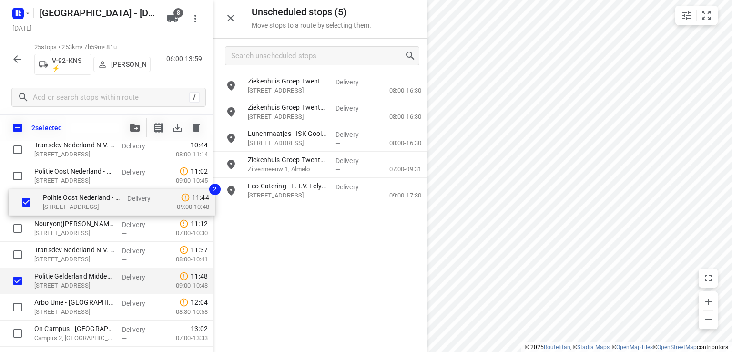
drag, startPoint x: 81, startPoint y: 259, endPoint x: 82, endPoint y: 206, distance: 52.5
click at [82, 206] on div "⭐👷🏻 Royal SMIT Transformers B.V. - Nijmegen(Jorden Verhaaf) Groenestraat 336, N…" at bounding box center [107, 176] width 214 height 656
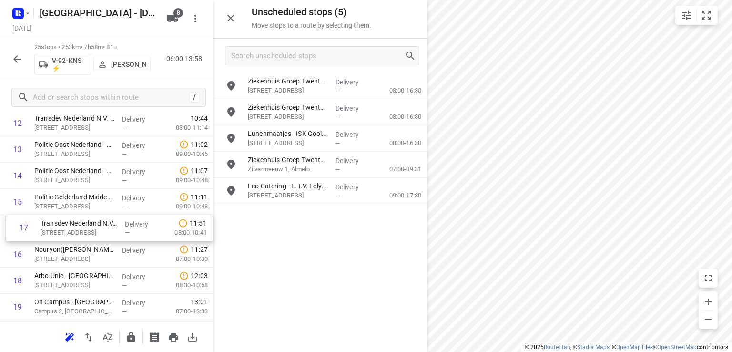
drag, startPoint x: 49, startPoint y: 257, endPoint x: 60, endPoint y: 226, distance: 32.7
click at [60, 226] on div "1 ⭐👷🏻 Royal SMIT Transformers B.V. - Nijmegen(Jorden Verhaaf) Groenestraat 336,…" at bounding box center [107, 150] width 214 height 656
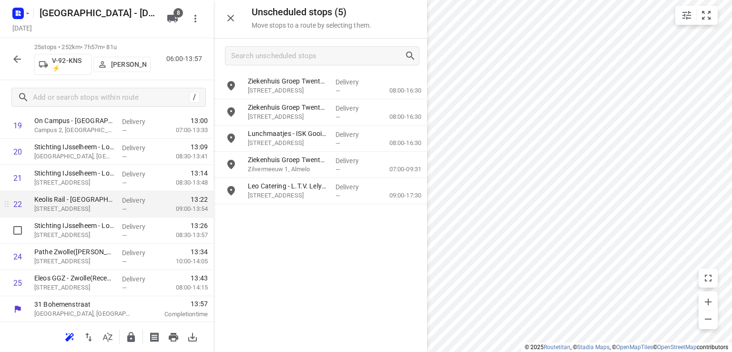
scroll to position [550, 0]
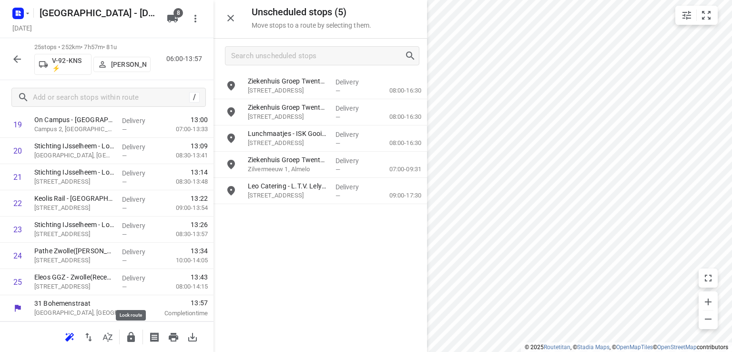
click at [137, 338] on button "button" at bounding box center [131, 337] width 19 height 19
click at [19, 62] on icon "button" at bounding box center [16, 58] width 11 height 11
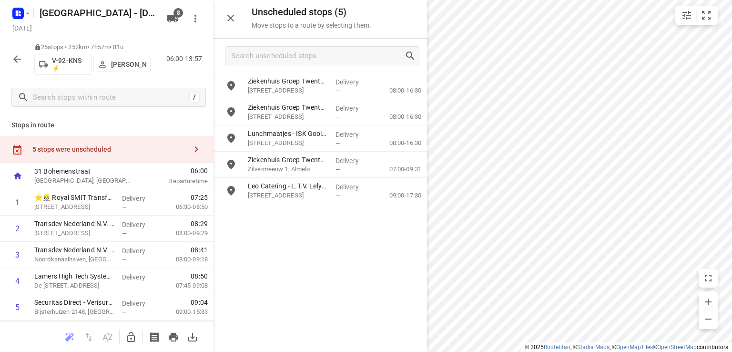
click at [17, 62] on icon "button" at bounding box center [16, 58] width 11 height 11
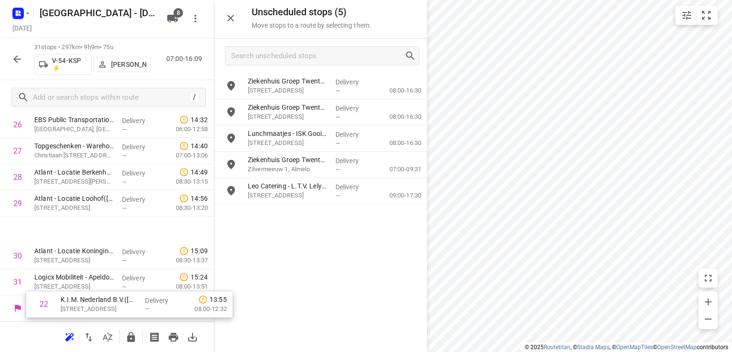
scroll to position [707, 0]
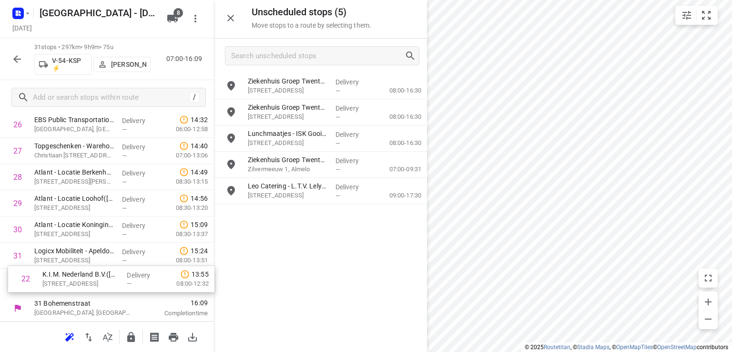
drag, startPoint x: 75, startPoint y: 188, endPoint x: 87, endPoint y: 283, distance: 95.6
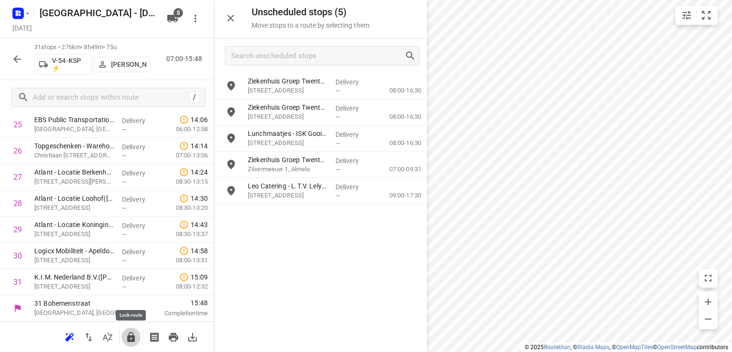
click at [128, 335] on icon "button" at bounding box center [131, 337] width 8 height 10
click at [17, 62] on icon "button" at bounding box center [17, 59] width 8 height 8
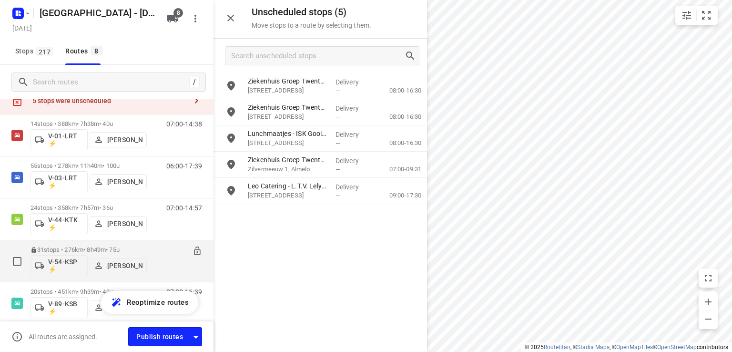
scroll to position [48, 0]
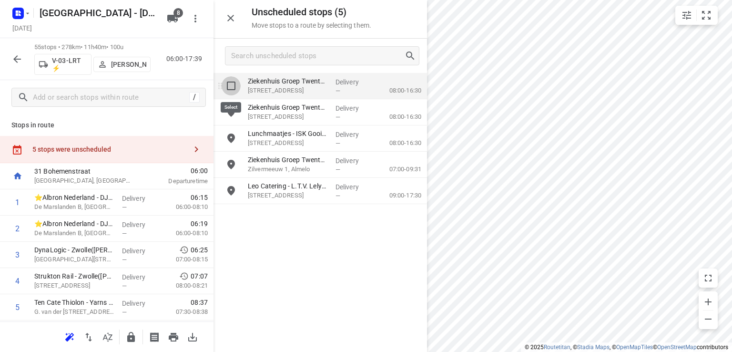
click at [233, 89] on input "grid" at bounding box center [231, 85] width 19 height 19
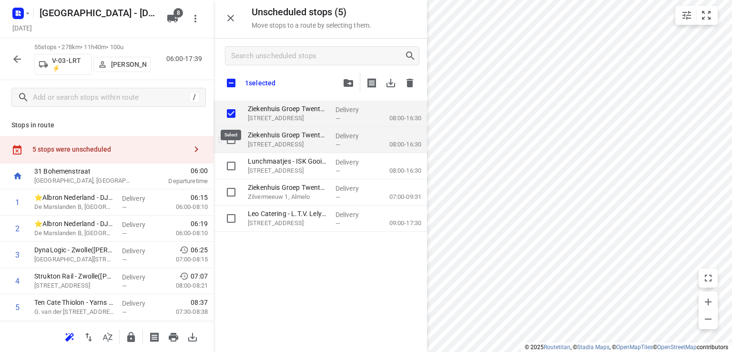
checkbox input "true"
click at [233, 138] on input "grid" at bounding box center [231, 139] width 19 height 19
checkbox input "true"
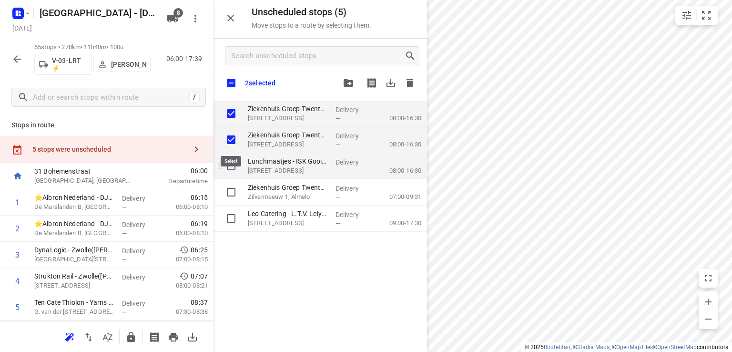
checkbox input "true"
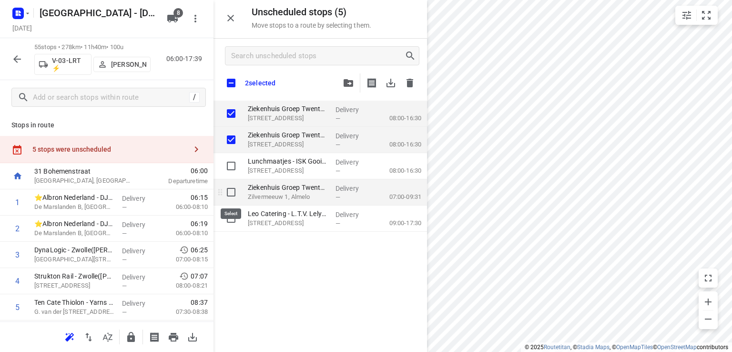
click at [231, 191] on input "grid" at bounding box center [231, 192] width 19 height 19
checkbox input "true"
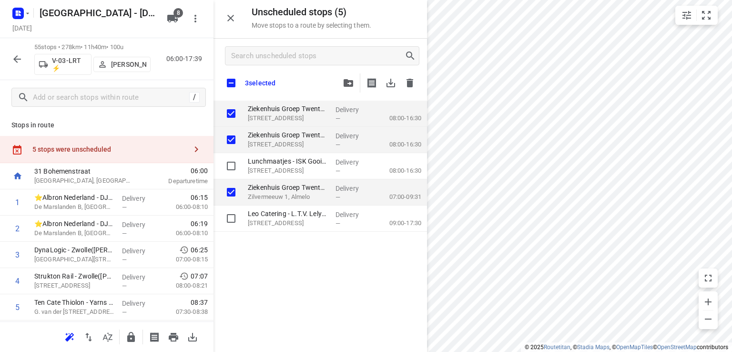
checkbox input "true"
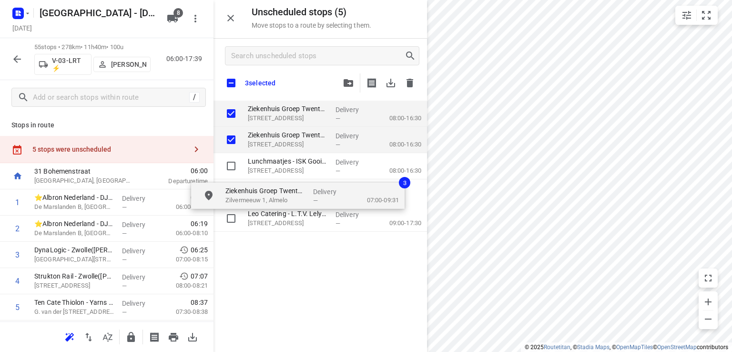
checkbox input "true"
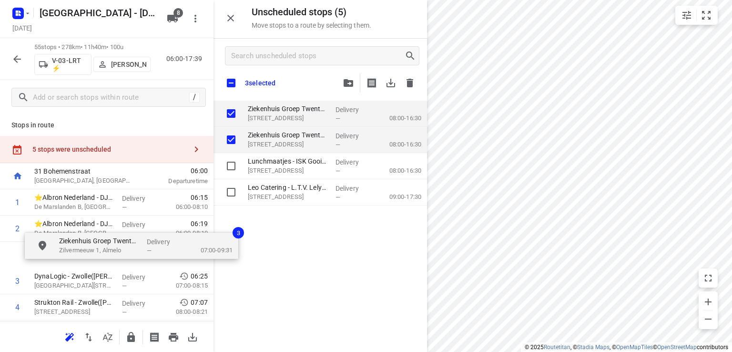
drag, startPoint x: 278, startPoint y: 196, endPoint x: 87, endPoint y: 250, distance: 198.7
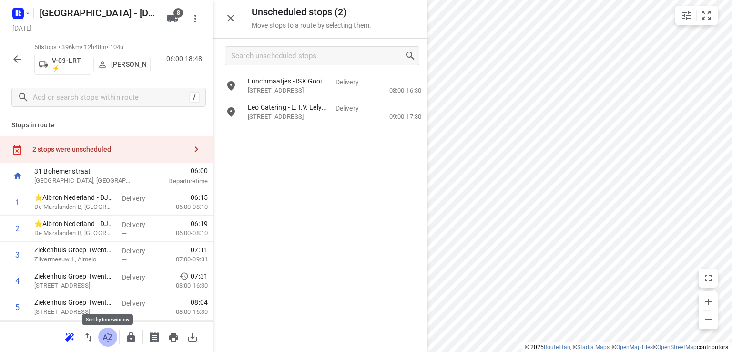
click at [110, 334] on icon "button" at bounding box center [108, 336] width 10 height 9
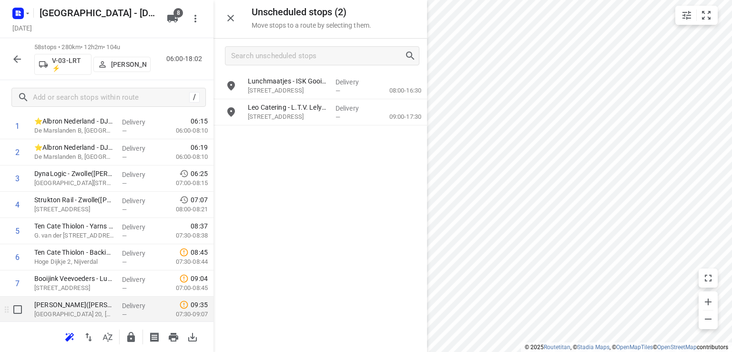
scroll to position [143, 0]
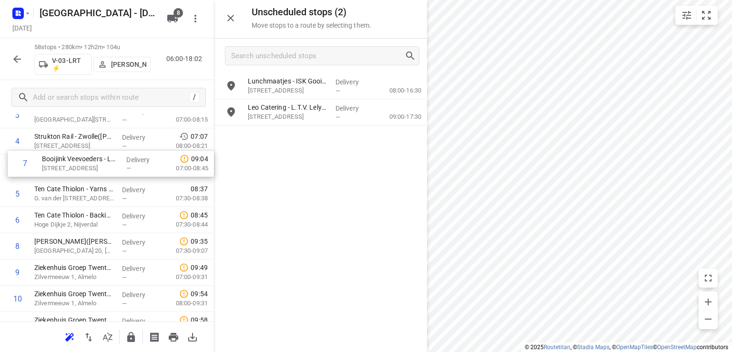
drag, startPoint x: 62, startPoint y: 220, endPoint x: 72, endPoint y: 166, distance: 54.9
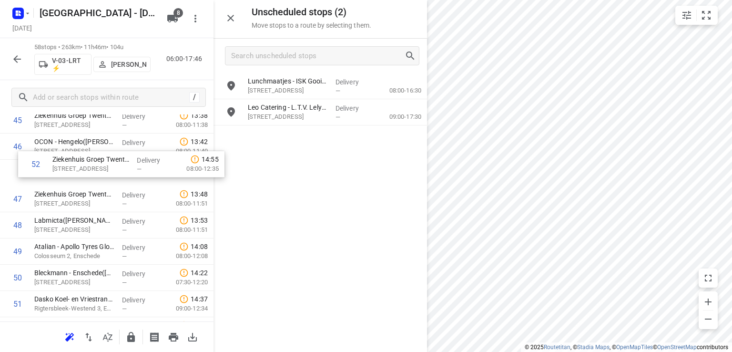
scroll to position [1233, 0]
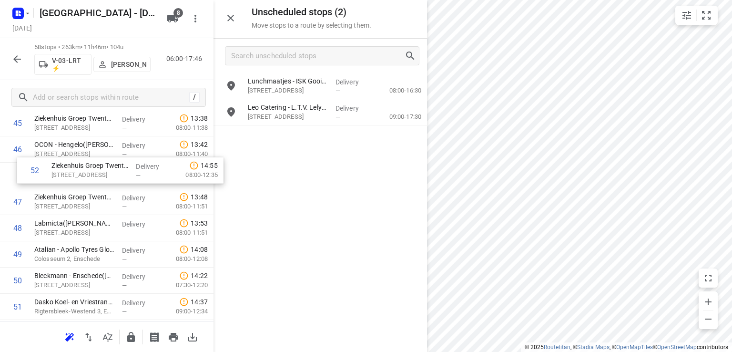
drag, startPoint x: 53, startPoint y: 260, endPoint x: 72, endPoint y: 175, distance: 87.1
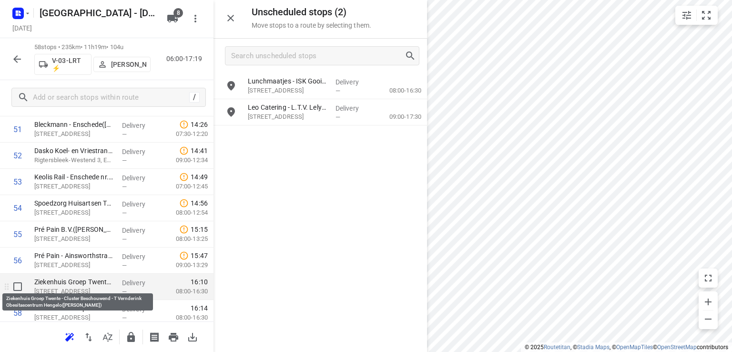
scroll to position [1415, 0]
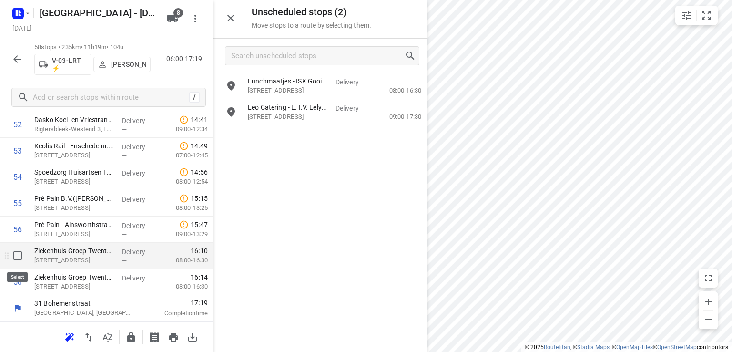
click at [14, 252] on input "checkbox" at bounding box center [17, 255] width 19 height 19
checkbox input "true"
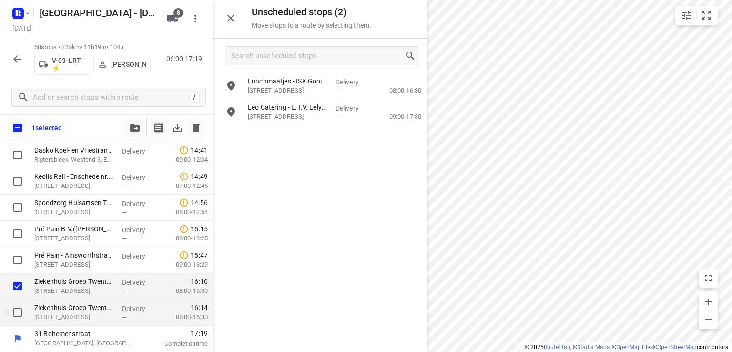
scroll to position [1411, 0]
click at [19, 310] on input "checkbox" at bounding box center [17, 312] width 19 height 19
checkbox input "true"
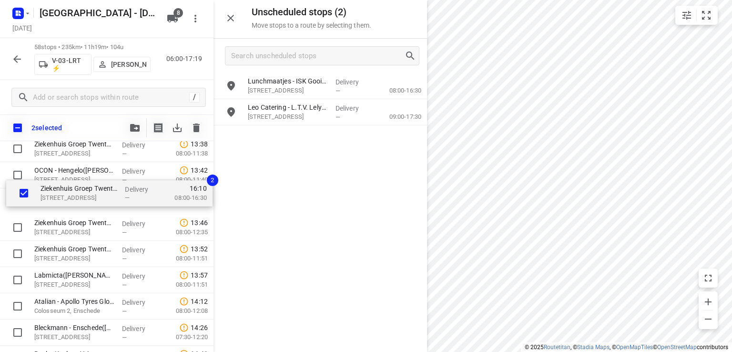
scroll to position [1230, 0]
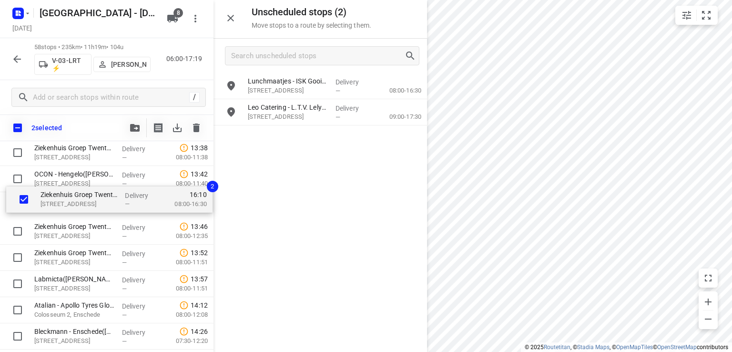
drag, startPoint x: 70, startPoint y: 286, endPoint x: 79, endPoint y: 194, distance: 92.0
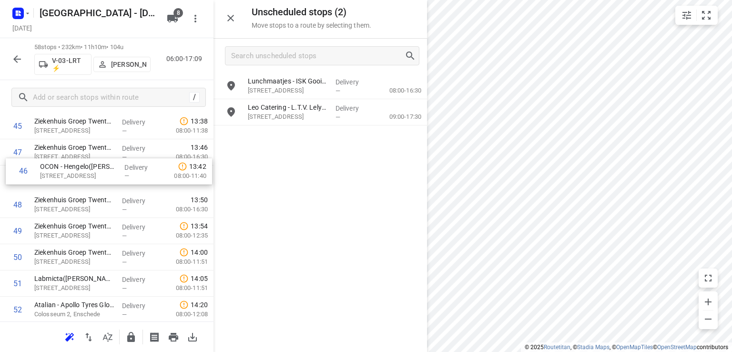
scroll to position [1229, 0]
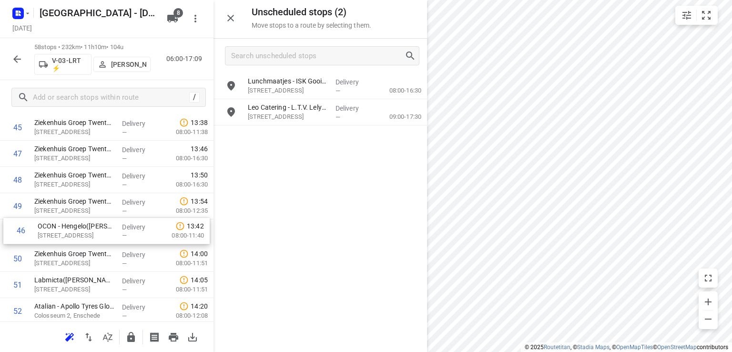
drag, startPoint x: 68, startPoint y: 150, endPoint x: 74, endPoint y: 232, distance: 82.3
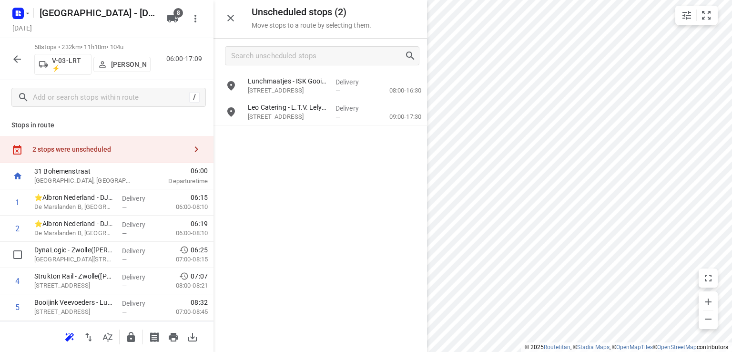
scroll to position [0, 0]
click at [132, 334] on icon "button" at bounding box center [130, 336] width 11 height 11
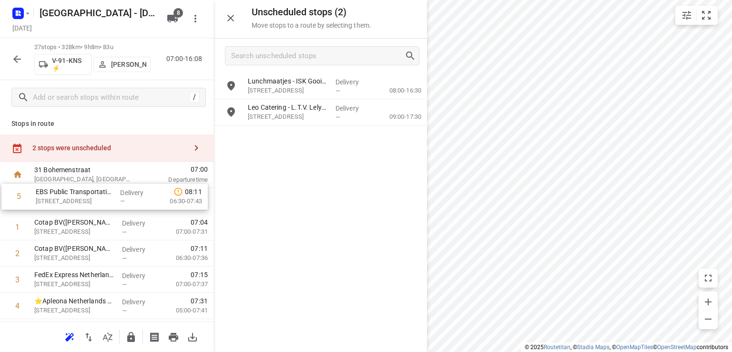
drag, startPoint x: 70, startPoint y: 310, endPoint x: 71, endPoint y: 195, distance: 114.9
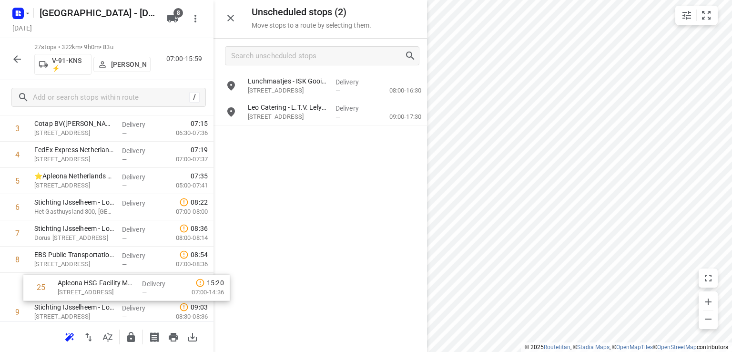
scroll to position [128, 0]
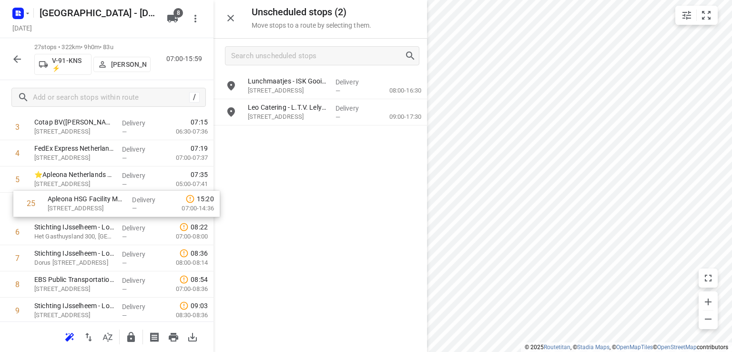
drag, startPoint x: 60, startPoint y: 234, endPoint x: 74, endPoint y: 208, distance: 29.3
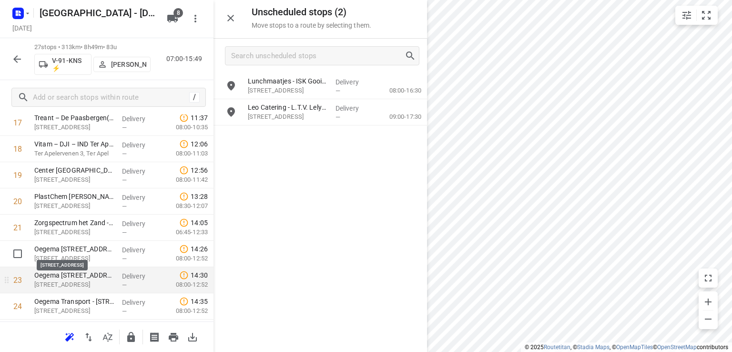
scroll to position [509, 0]
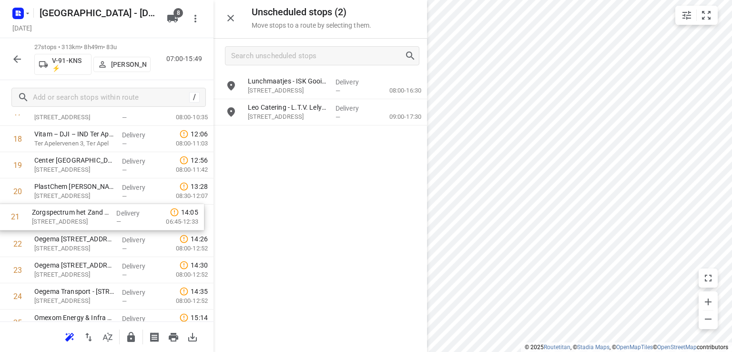
click at [74, 223] on div "1 EBS Public Transportation - Locatie Zwolle(Mark van Dolenweerd & Henri Buiten…" at bounding box center [107, 34] width 214 height 708
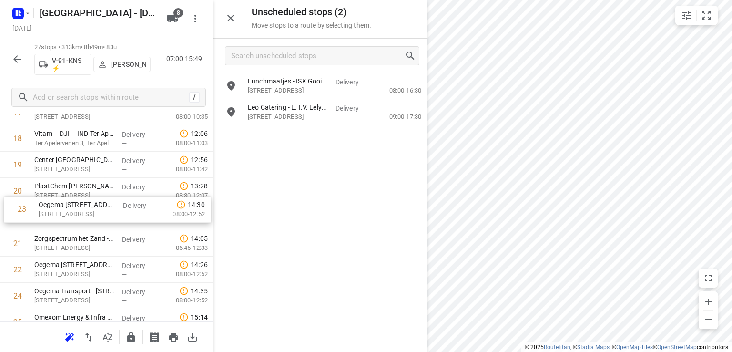
drag, startPoint x: 69, startPoint y: 275, endPoint x: 74, endPoint y: 212, distance: 63.2
click at [74, 212] on div "1 EBS Public Transportation - Locatie Zwolle(Mark van Dolenweerd & Henri Buiten…" at bounding box center [107, 34] width 214 height 708
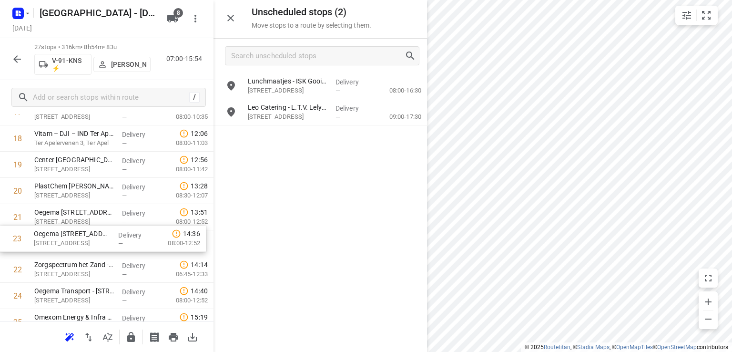
drag, startPoint x: 76, startPoint y: 270, endPoint x: 80, endPoint y: 237, distance: 33.5
click at [80, 237] on div "1 EBS Public Transportation - Locatie Zwolle(Mark van Dolenweerd & Henri Buiten…" at bounding box center [107, 34] width 214 height 708
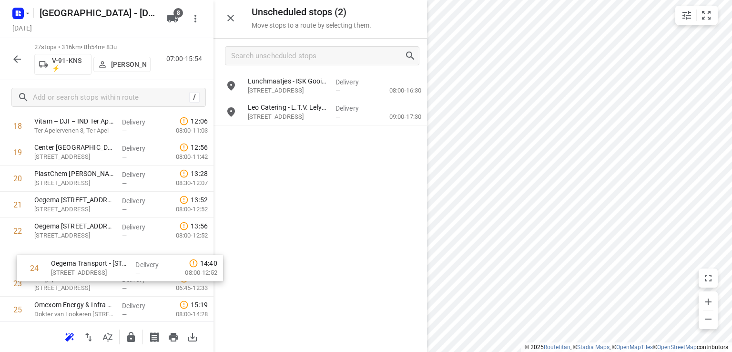
scroll to position [523, 0]
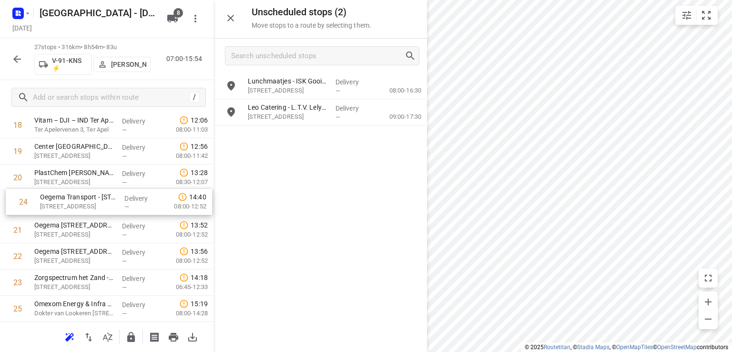
drag, startPoint x: 62, startPoint y: 298, endPoint x: 71, endPoint y: 205, distance: 94.3
click at [71, 205] on div "1 EBS Public Transportation - Locatie Zwolle(Mark van Dolenweerd & Henri Buiten…" at bounding box center [107, 20] width 214 height 708
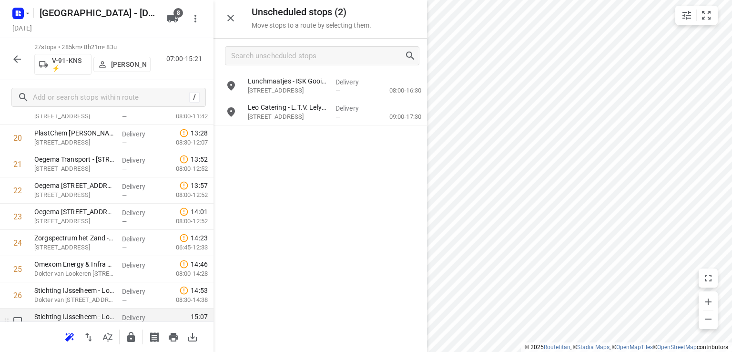
scroll to position [602, 0]
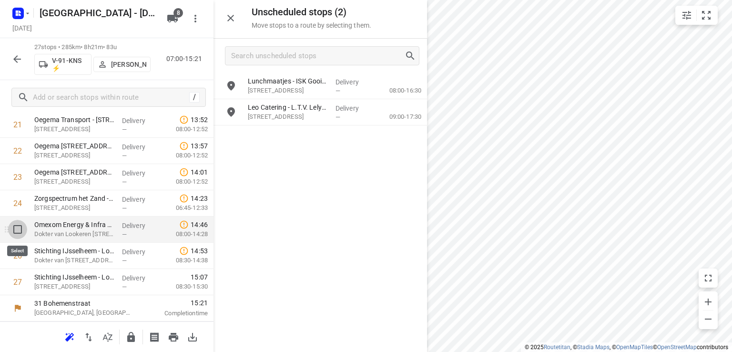
click at [13, 231] on input "checkbox" at bounding box center [17, 229] width 19 height 19
checkbox input "true"
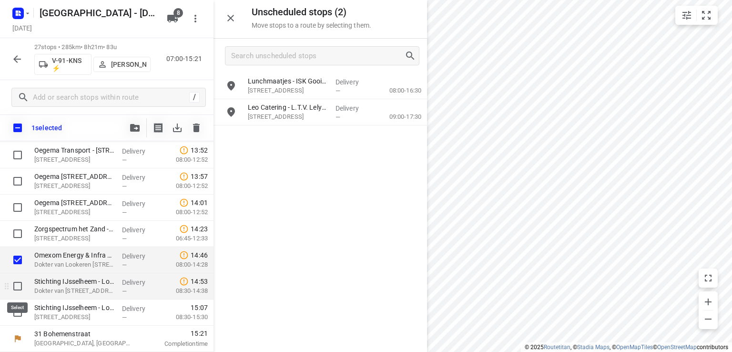
click at [17, 286] on input "checkbox" at bounding box center [17, 286] width 19 height 19
checkbox input "true"
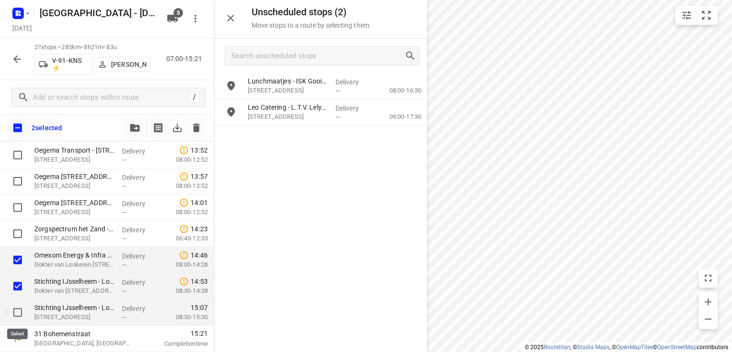
click at [16, 309] on input "checkbox" at bounding box center [17, 312] width 19 height 19
checkbox input "true"
click at [140, 126] on span "button" at bounding box center [134, 128] width 11 height 8
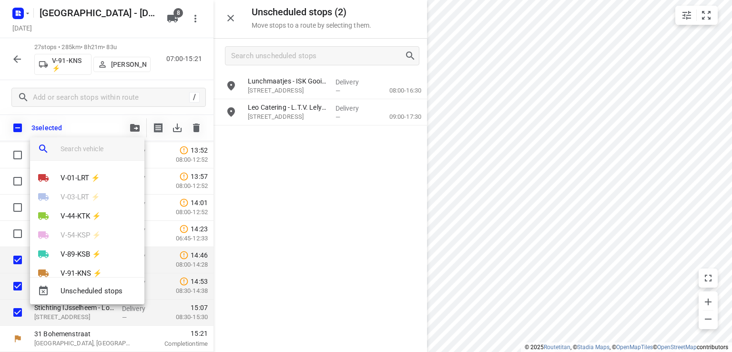
click at [79, 153] on input "search vehicle" at bounding box center [99, 149] width 76 height 14
click at [70, 176] on p "V-01-LRT ⚡" at bounding box center [81, 178] width 40 height 11
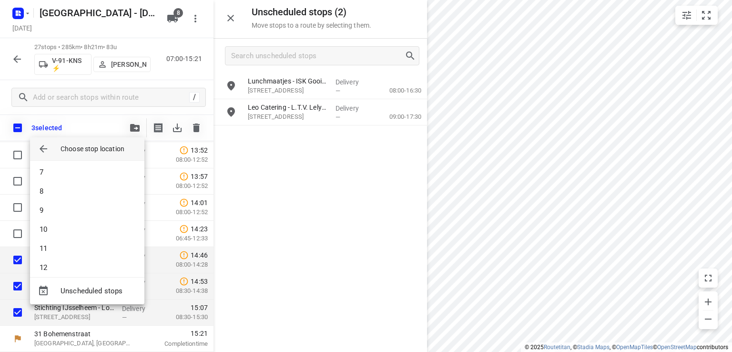
scroll to position [162, 0]
click at [74, 256] on li "14" at bounding box center [87, 260] width 114 height 19
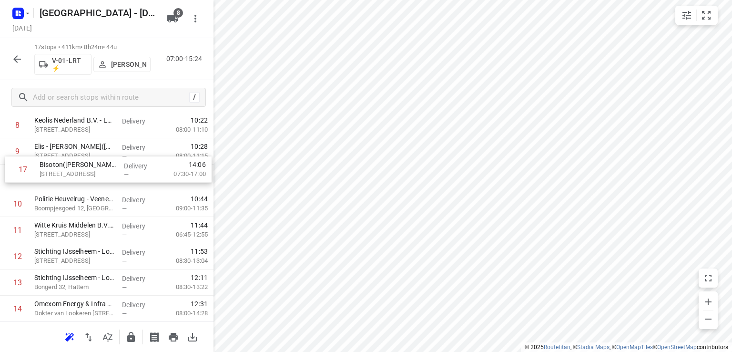
scroll to position [260, 0]
drag, startPoint x: 76, startPoint y: 284, endPoint x: 85, endPoint y: 176, distance: 107.7
click at [85, 176] on div "1 ❗👷🏻⭐ Smurfit Kappa Parenco(Mario Verbeek of Eddy Janssen) Veerweg 1, Renkum D…" at bounding box center [107, 152] width 214 height 446
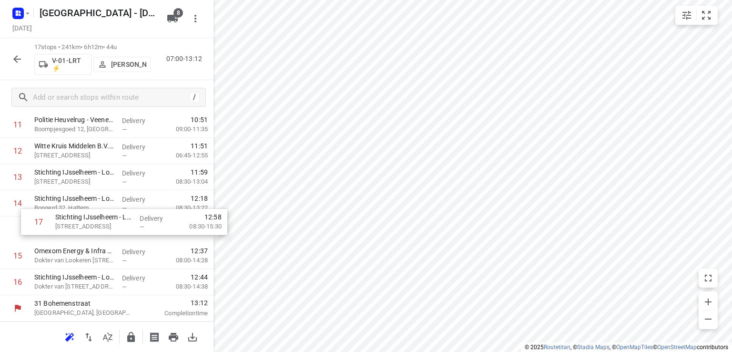
drag, startPoint x: 52, startPoint y: 283, endPoint x: 71, endPoint y: 223, distance: 62.4
click at [71, 223] on div "1 ❗👷🏻⭐ Smurfit Kappa Parenco(Mario Verbeek of Eddy Janssen) Veerweg 1, Renkum D…" at bounding box center [107, 72] width 214 height 446
click at [128, 334] on icon "button" at bounding box center [130, 336] width 11 height 11
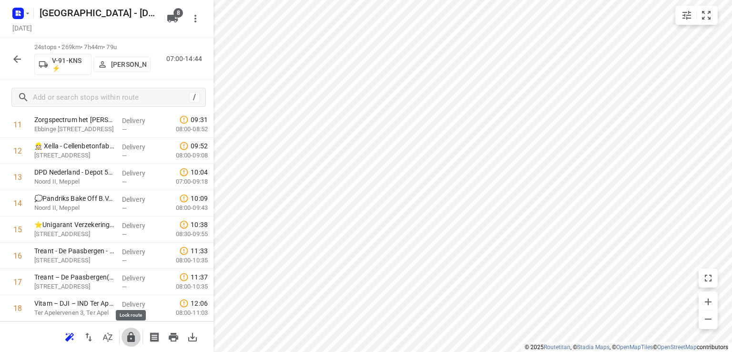
click at [126, 336] on icon "button" at bounding box center [130, 336] width 11 height 11
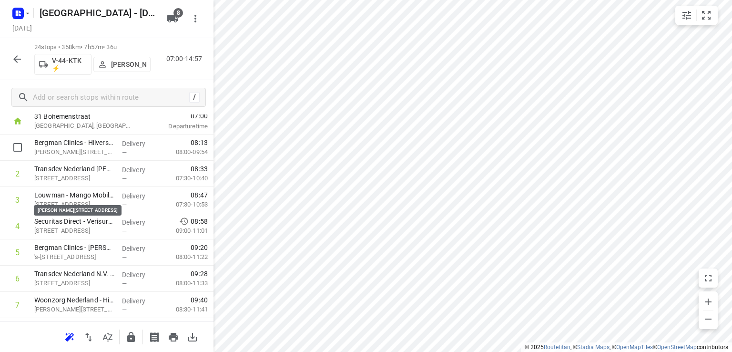
scroll to position [0, 0]
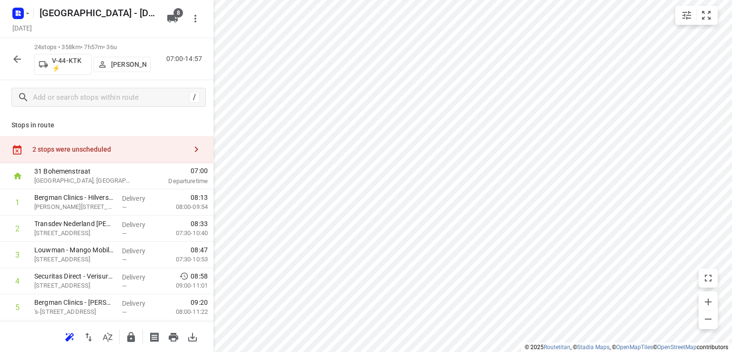
click at [191, 149] on icon "button" at bounding box center [196, 149] width 11 height 11
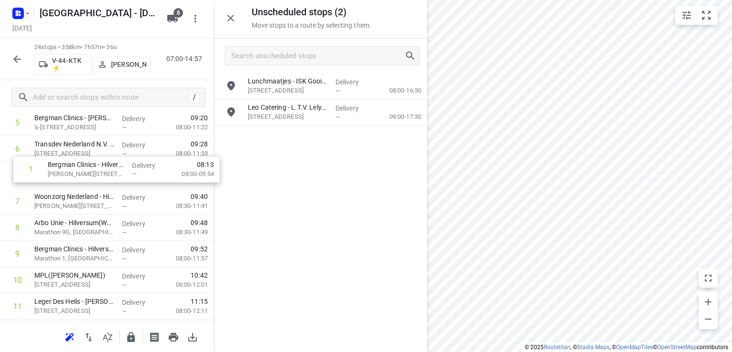
scroll to position [157, 0]
drag, startPoint x: 74, startPoint y: 200, endPoint x: 89, endPoint y: 172, distance: 31.8
click at [89, 172] on div "1 Bergman Clinics - Hilversum - KNO(Mirjam of Bianca) Van Linschotenlaan 1, Hil…" at bounding box center [107, 346] width 214 height 629
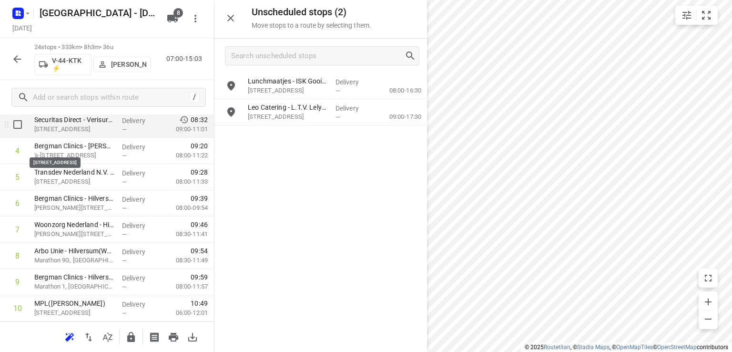
scroll to position [109, 0]
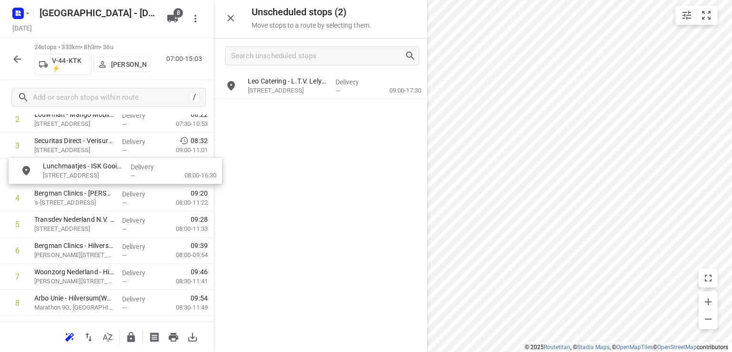
drag, startPoint x: 306, startPoint y: 89, endPoint x: 98, endPoint y: 177, distance: 225.8
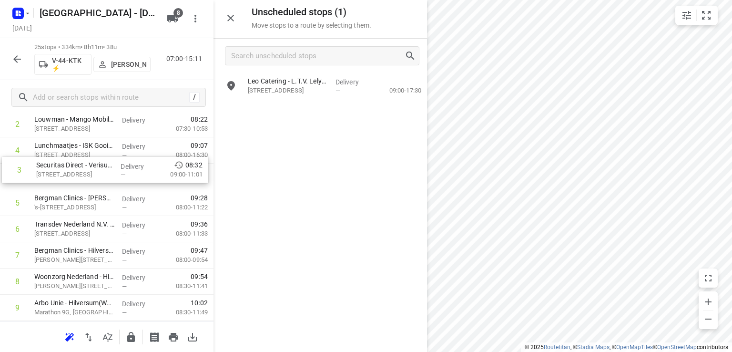
scroll to position [104, 0]
drag, startPoint x: 66, startPoint y: 146, endPoint x: 68, endPoint y: 182, distance: 35.8
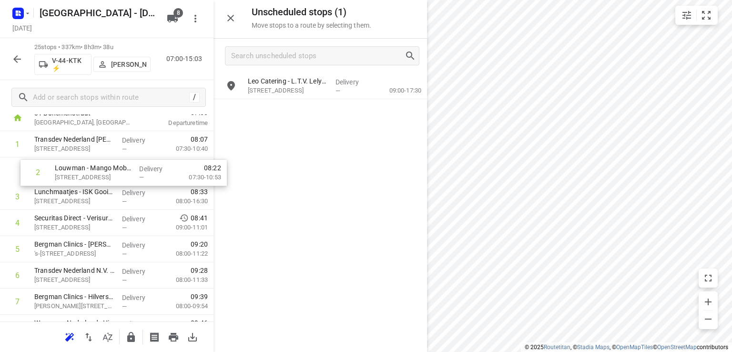
scroll to position [57, 0]
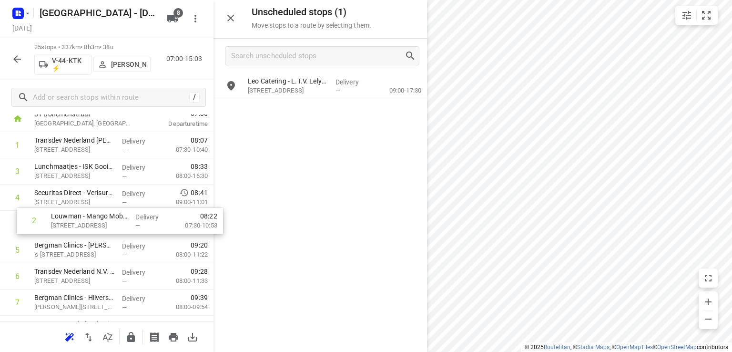
drag, startPoint x: 65, startPoint y: 130, endPoint x: 82, endPoint y: 229, distance: 101.0
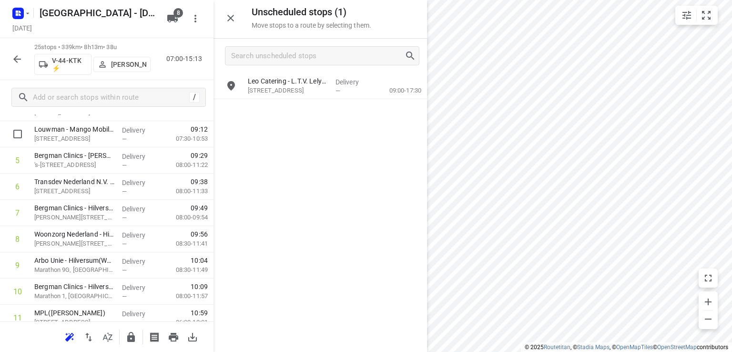
scroll to position [296, 0]
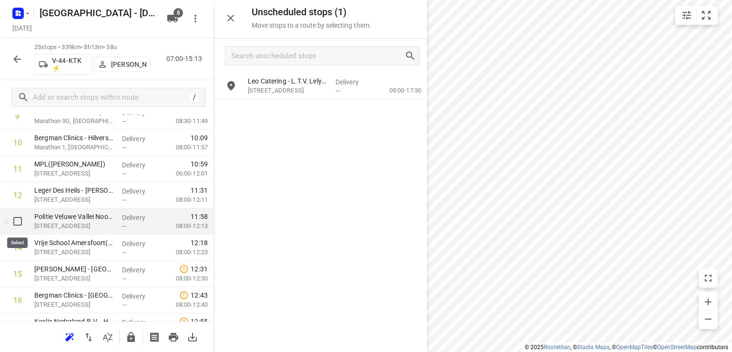
click at [18, 222] on input "checkbox" at bounding box center [17, 221] width 19 height 19
checkbox input "true"
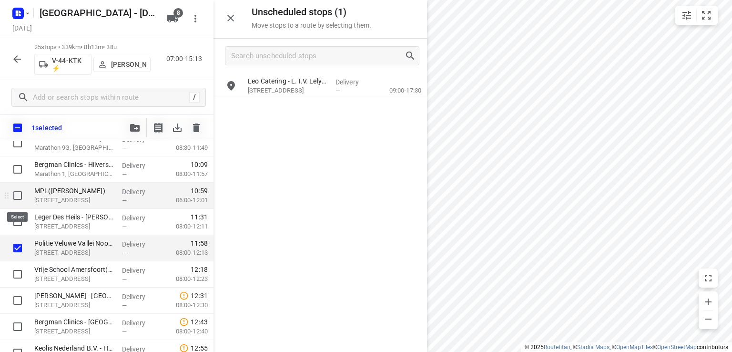
click at [18, 193] on input "checkbox" at bounding box center [17, 195] width 19 height 19
checkbox input "true"
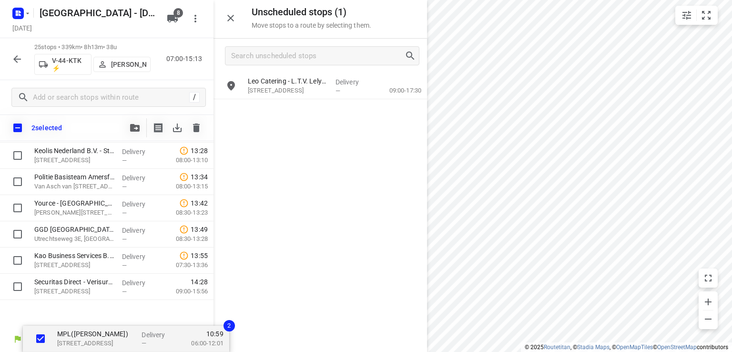
scroll to position [546, 0]
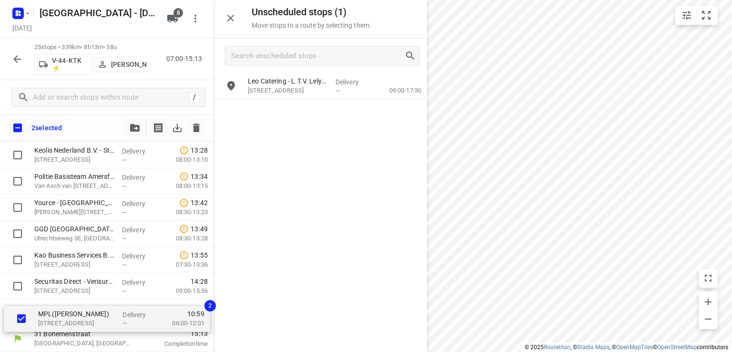
drag, startPoint x: 57, startPoint y: 195, endPoint x: 64, endPoint y: 318, distance: 123.2
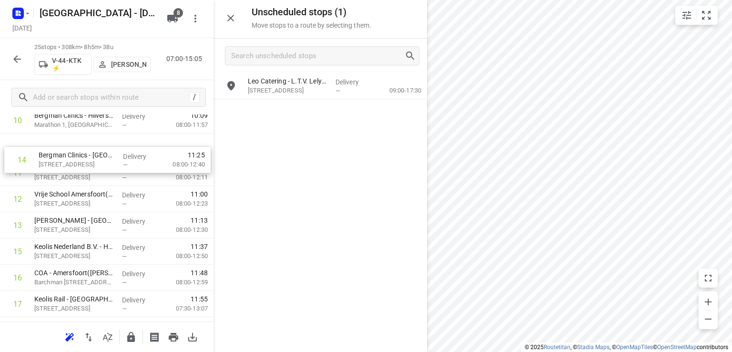
scroll to position [308, 0]
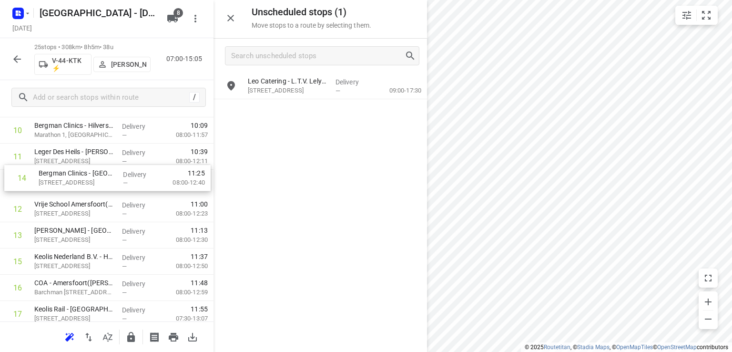
drag, startPoint x: 52, startPoint y: 193, endPoint x: 61, endPoint y: 183, distance: 13.2
click at [59, 182] on div "1 Transdev Nederland N.V. - Huizen(Niki van den Hoek) Randweg 2, Huizen Deliver…" at bounding box center [107, 209] width 214 height 656
drag, startPoint x: 69, startPoint y: 240, endPoint x: 69, endPoint y: 182, distance: 58.2
click at [69, 182] on div "1 Transdev Nederland N.V. - Huizen(Niki van den Hoek) Randweg 2, Huizen Deliver…" at bounding box center [107, 209] width 214 height 656
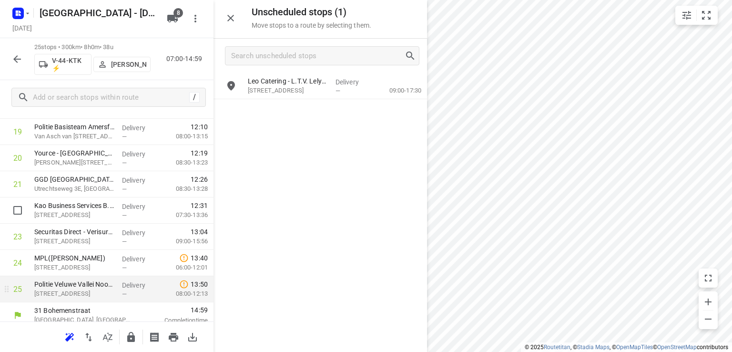
scroll to position [550, 0]
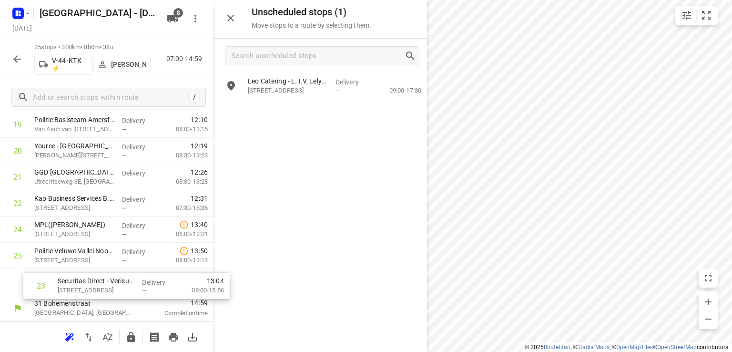
drag, startPoint x: 65, startPoint y: 231, endPoint x: 90, endPoint y: 290, distance: 64.3
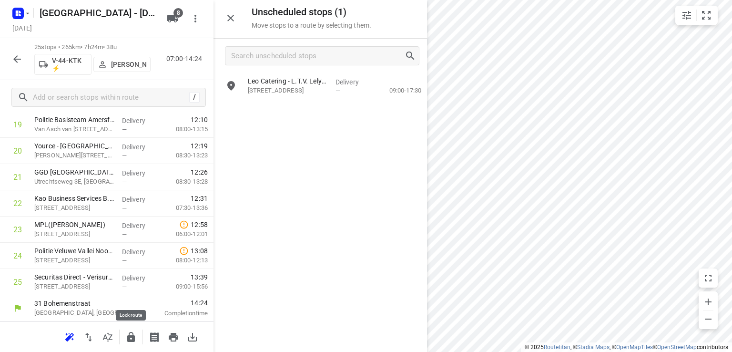
click at [131, 333] on icon "button" at bounding box center [130, 336] width 11 height 11
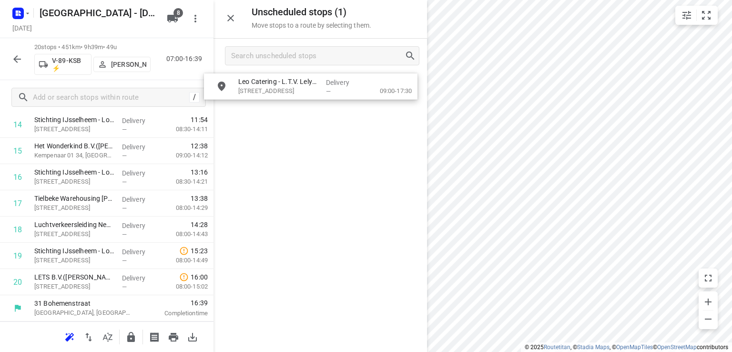
scroll to position [409, 0]
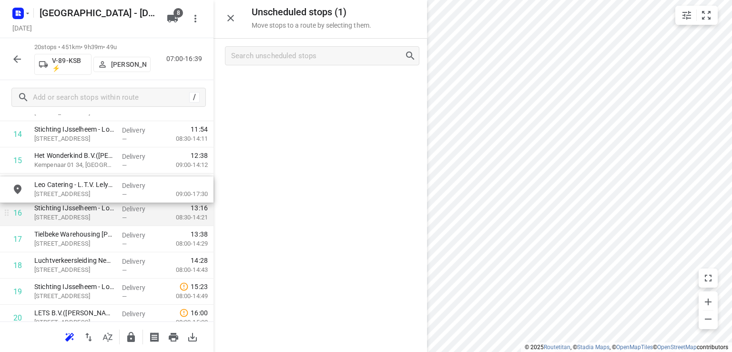
drag, startPoint x: 301, startPoint y: 93, endPoint x: 76, endPoint y: 202, distance: 249.5
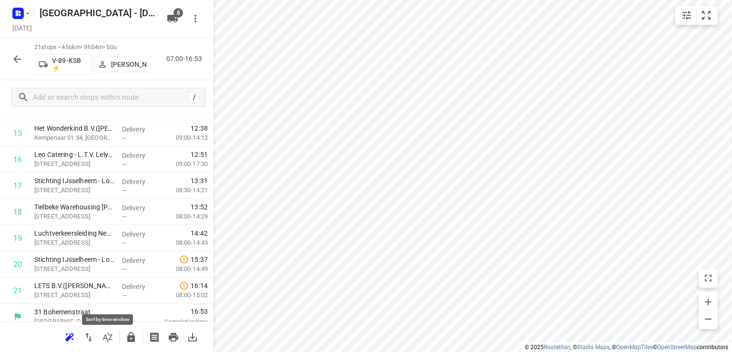
click at [109, 335] on icon "button" at bounding box center [107, 336] width 11 height 11
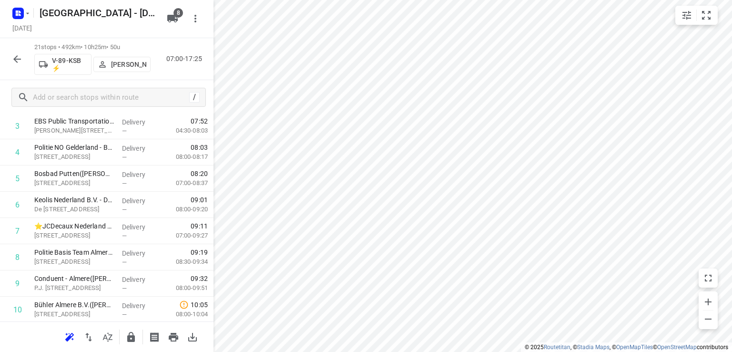
scroll to position [191, 0]
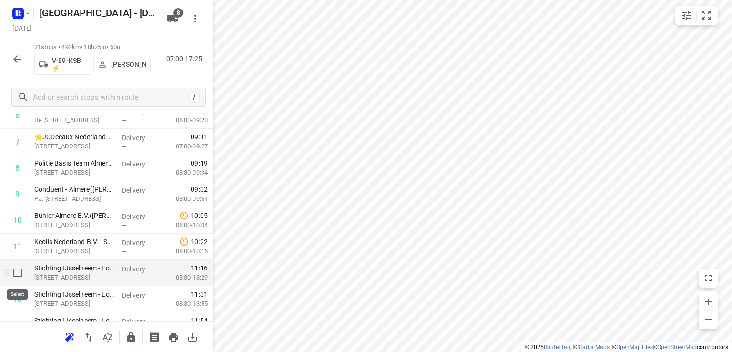
click at [17, 275] on input "checkbox" at bounding box center [17, 272] width 19 height 19
checkbox input "true"
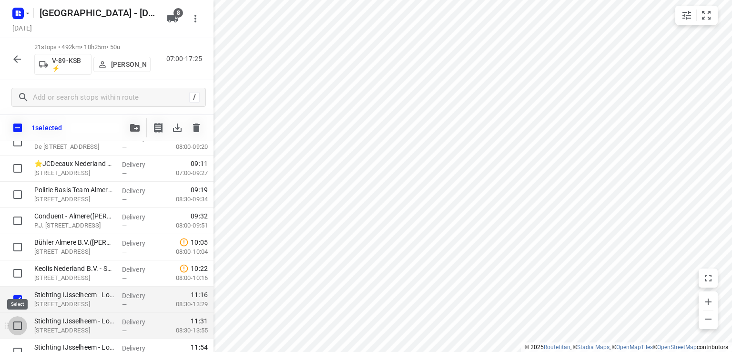
click at [17, 325] on input "checkbox" at bounding box center [17, 325] width 19 height 19
checkbox input "true"
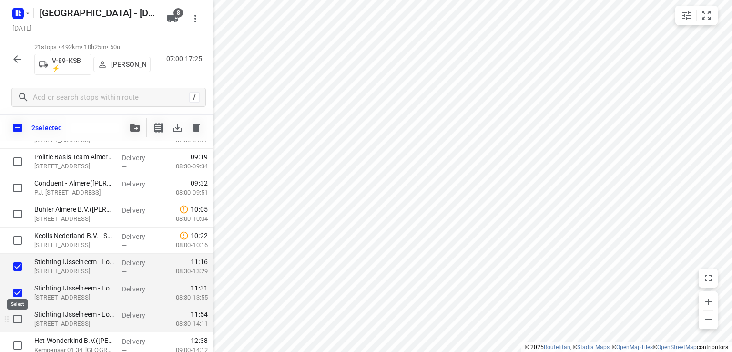
scroll to position [238, 0]
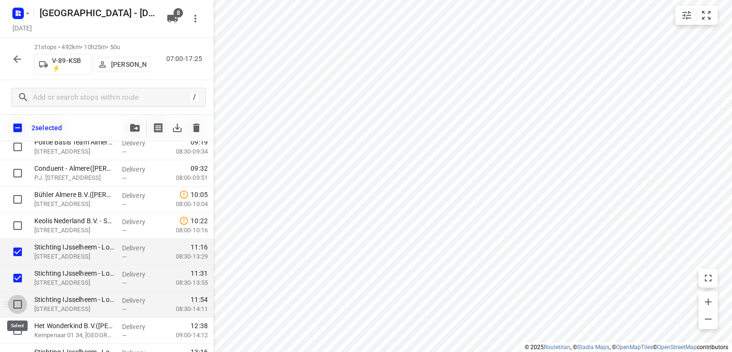
click at [15, 301] on input "checkbox" at bounding box center [17, 304] width 19 height 19
checkbox input "true"
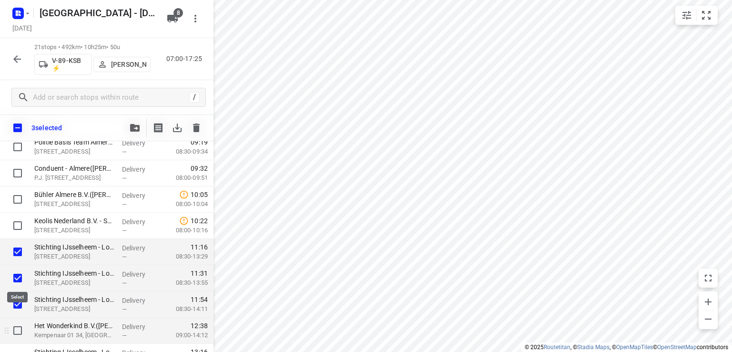
scroll to position [286, 0]
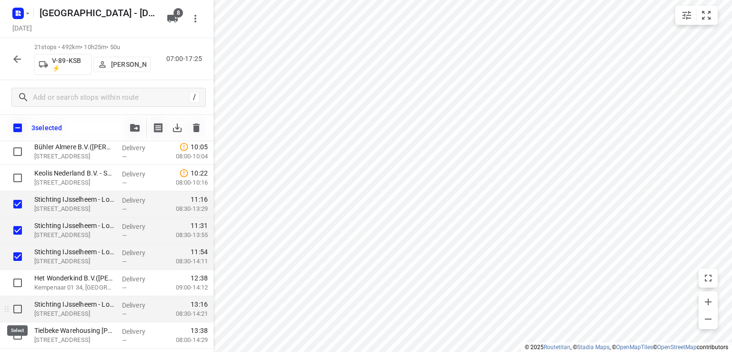
click at [17, 308] on input "checkbox" at bounding box center [17, 308] width 19 height 19
checkbox input "true"
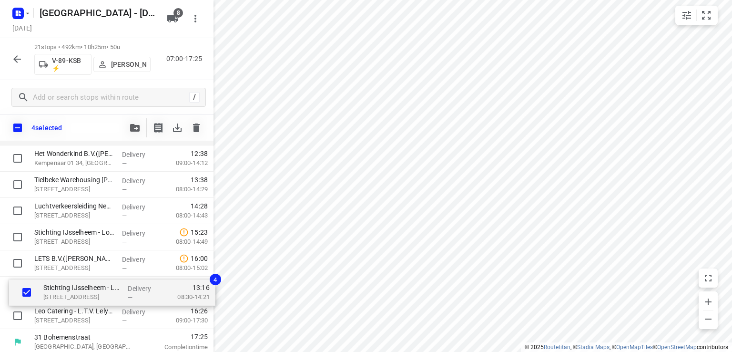
scroll to position [411, 0]
drag, startPoint x: 67, startPoint y: 211, endPoint x: 76, endPoint y: 290, distance: 79.7
click at [76, 290] on div "⭐EMM International(Mariska Helmich / Bianca Sterken) Bohemenstraat 19, Zwolle D…" at bounding box center [107, 53] width 214 height 551
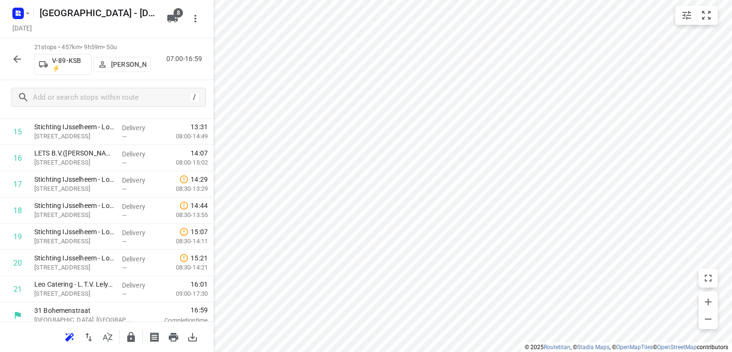
scroll to position [267, 0]
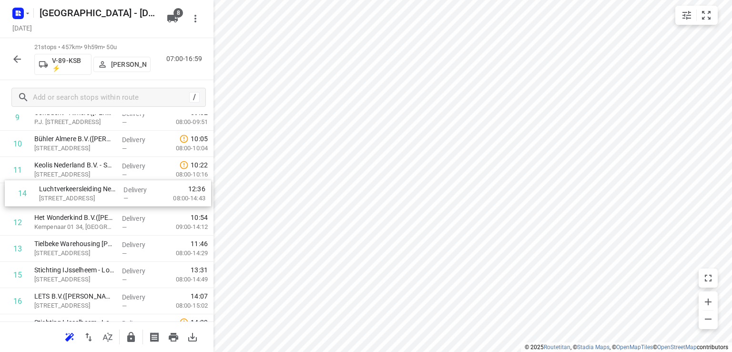
drag, startPoint x: 54, startPoint y: 252, endPoint x: 62, endPoint y: 197, distance: 55.4
click at [62, 197] on div "1 ⭐EMM International(Mariska Helmich / Bianca Sterken) Bohemenstraat 19, Zwolle…" at bounding box center [107, 170] width 214 height 551
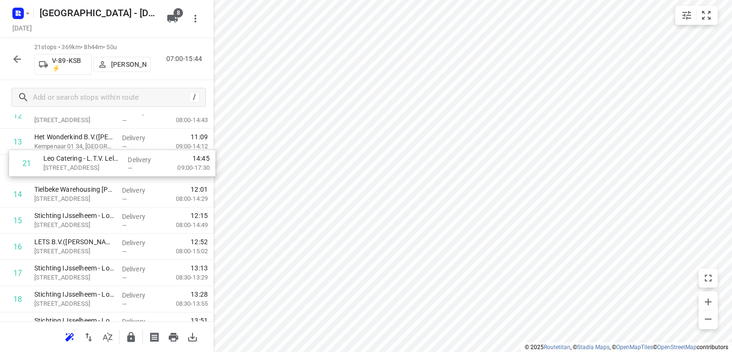
scroll to position [347, 0]
drag, startPoint x: 59, startPoint y: 285, endPoint x: 70, endPoint y: 172, distance: 113.5
click at [70, 172] on div "1 ⭐EMM International(Mariska Helmich / Bianca Sterken) Bohemenstraat 19, Zwolle…" at bounding box center [107, 90] width 214 height 551
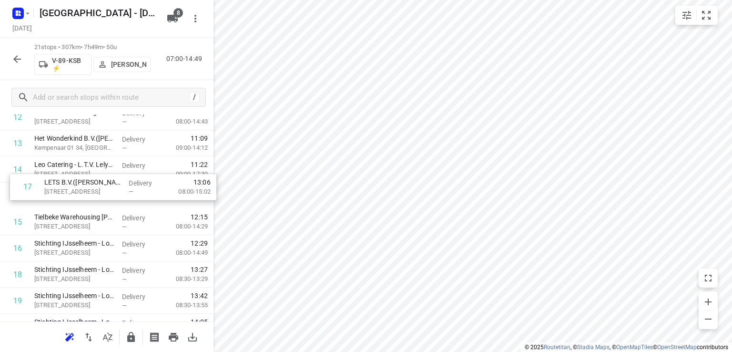
drag, startPoint x: 57, startPoint y: 254, endPoint x: 71, endPoint y: 194, distance: 61.5
click at [71, 194] on div "1 ⭐EMM International(Mariska Helmich / Bianca Sterken) Bohemenstraat 19, Zwolle…" at bounding box center [107, 90] width 214 height 551
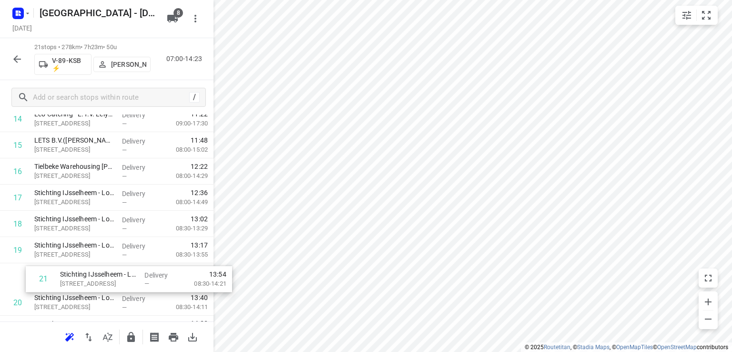
scroll to position [400, 0]
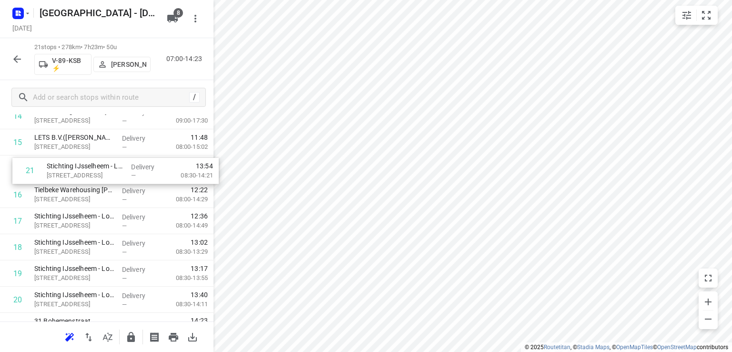
drag, startPoint x: 34, startPoint y: 306, endPoint x: 51, endPoint y: 172, distance: 135.4
click at [51, 172] on div "1 ⭐EMM International(Mariska Helmich / Bianca Sterken) Bohemenstraat 19, Zwolle…" at bounding box center [107, 37] width 214 height 551
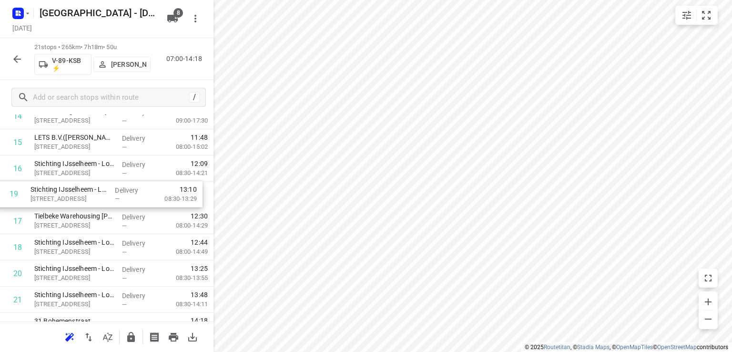
drag, startPoint x: 60, startPoint y: 255, endPoint x: 63, endPoint y: 197, distance: 58.3
click at [63, 197] on div "1 ⭐EMM International(Mariska Helmich / Bianca Sterken) Bohemenstraat 19, Zwolle…" at bounding box center [107, 37] width 214 height 551
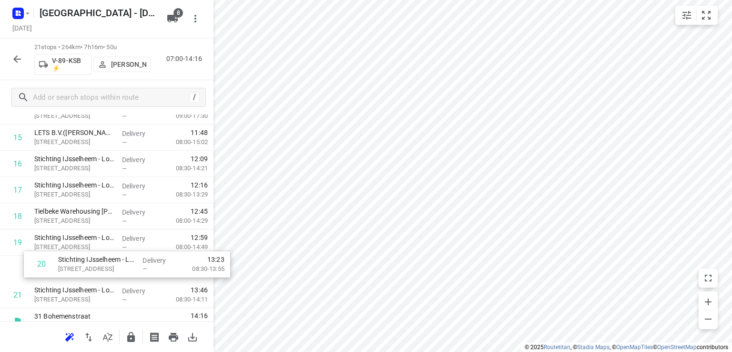
scroll to position [406, 0]
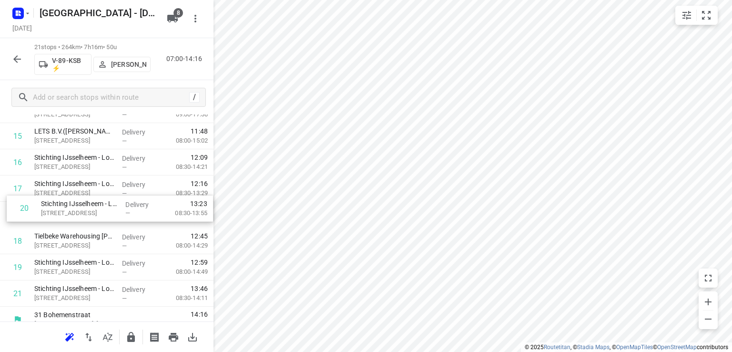
drag, startPoint x: 75, startPoint y: 278, endPoint x: 85, endPoint y: 218, distance: 60.9
click at [85, 218] on div "1 ⭐EMM International(Mariska Helmich / Bianca Sterken) Bohemenstraat 19, Zwolle…" at bounding box center [107, 31] width 214 height 551
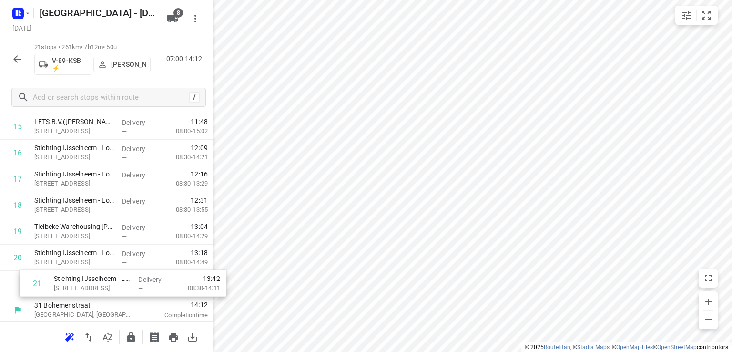
scroll to position [418, 0]
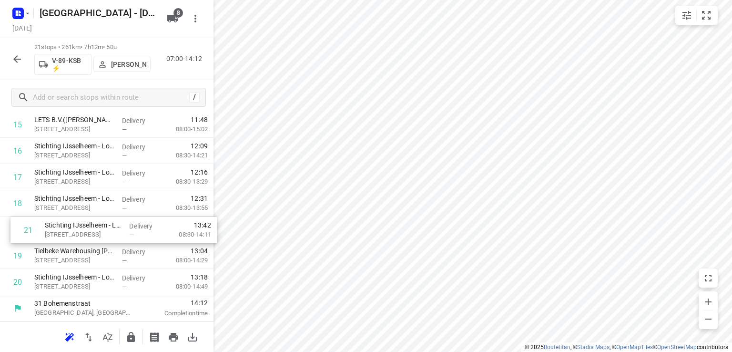
drag, startPoint x: 70, startPoint y: 298, endPoint x: 84, endPoint y: 228, distance: 71.1
click at [84, 228] on div "1 ⭐EMM International(Mariska Helmich / Bianca Sterken) Bohemenstraat 19, Zwolle…" at bounding box center [107, 19] width 214 height 551
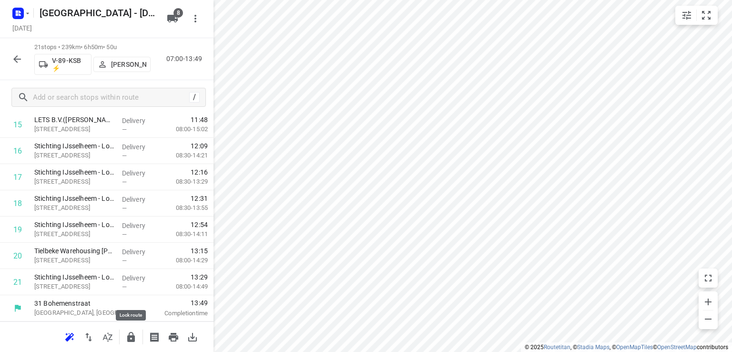
click at [132, 334] on icon "button" at bounding box center [130, 336] width 11 height 11
click at [17, 60] on icon "button" at bounding box center [16, 58] width 11 height 11
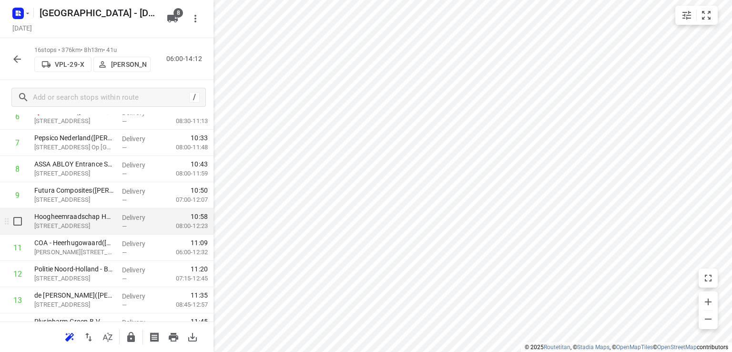
scroll to position [191, 0]
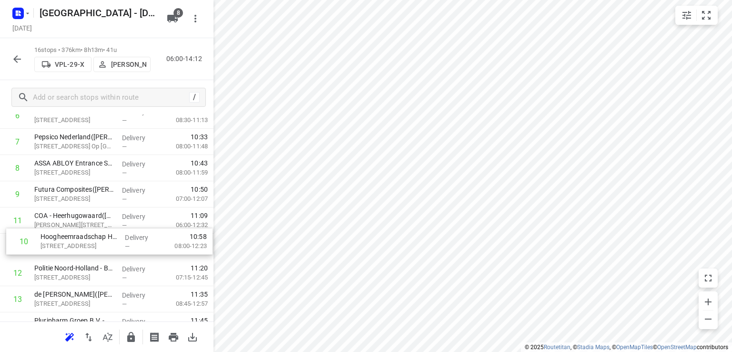
drag, startPoint x: 74, startPoint y: 223, endPoint x: 84, endPoint y: 249, distance: 27.9
click at [84, 249] on div "1 Centraal Orgaan opvang Asielzoekers (COA) - Egmond-Binnen(Dorian Reijers) Noo…" at bounding box center [107, 181] width 214 height 420
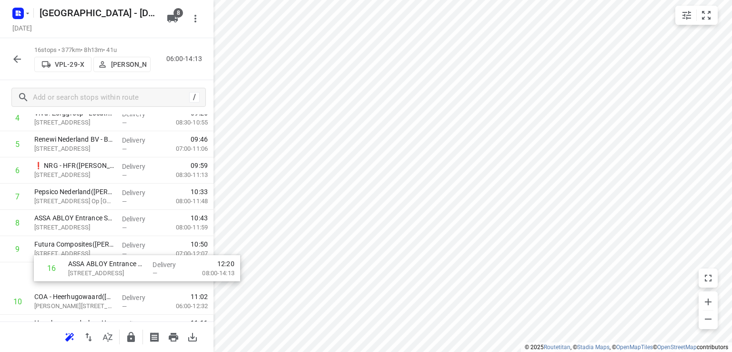
scroll to position [137, 0]
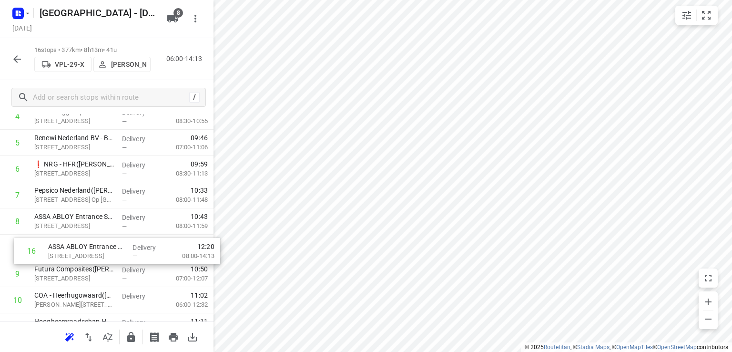
drag, startPoint x: 82, startPoint y: 287, endPoint x: 99, endPoint y: 257, distance: 34.4
click at [99, 257] on div "1 Centraal Orgaan opvang Asielzoekers (COA) - Egmond-Binnen(Dorian Reijers) Noo…" at bounding box center [107, 235] width 214 height 420
click at [132, 334] on icon "button" at bounding box center [130, 336] width 11 height 11
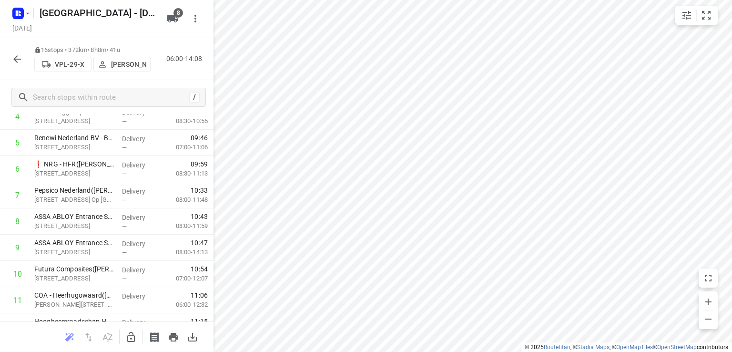
click at [15, 59] on icon "button" at bounding box center [17, 59] width 8 height 8
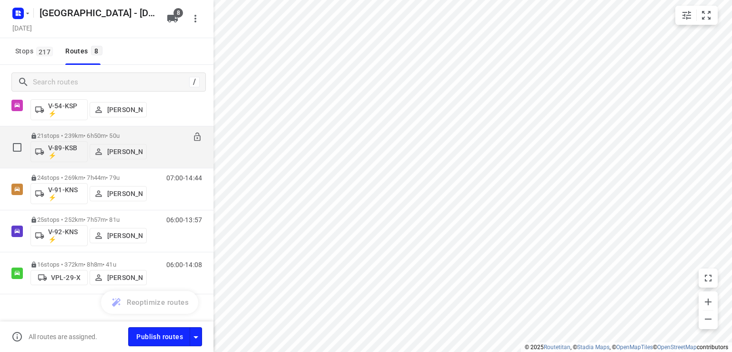
scroll to position [173, 0]
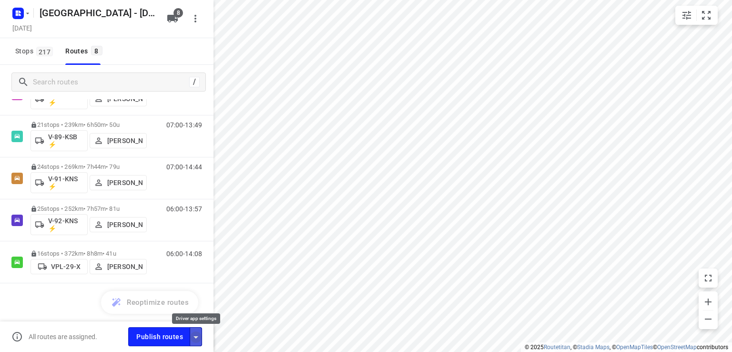
click at [193, 336] on icon "button" at bounding box center [195, 336] width 11 height 11
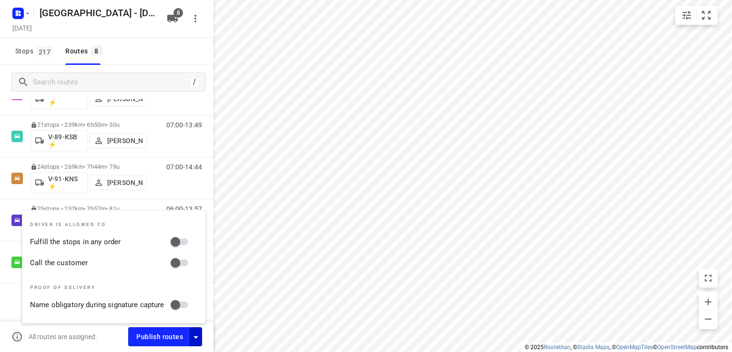
click at [185, 238] on input "Fulfill the stops in any order" at bounding box center [175, 242] width 54 height 18
checkbox input "true"
click at [186, 258] on input "Call the customer" at bounding box center [175, 263] width 54 height 18
checkbox input "true"
click at [172, 41] on div "Stops 217 Routes 8" at bounding box center [107, 51] width 214 height 27
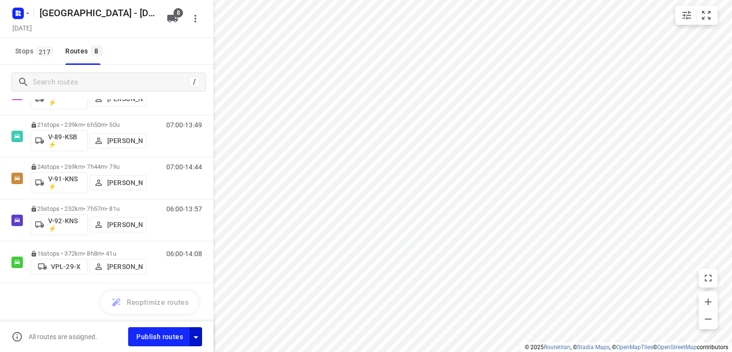
click at [198, 340] on icon "button" at bounding box center [195, 336] width 11 height 11
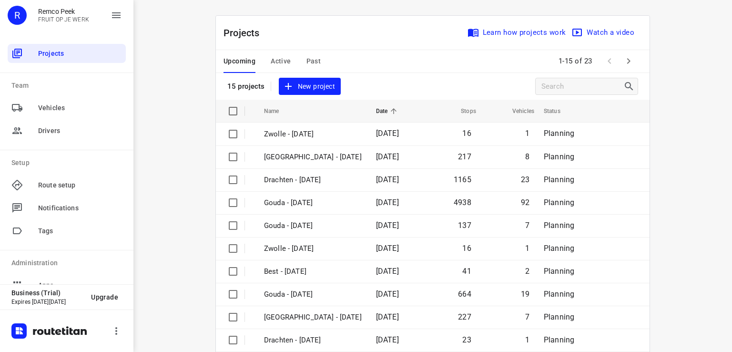
click at [323, 56] on div "Upcoming Active Past" at bounding box center [280, 61] width 113 height 23
click at [307, 59] on span "Past" at bounding box center [314, 61] width 15 height 12
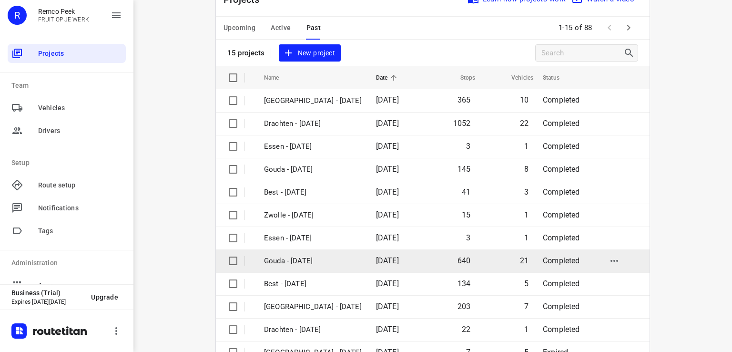
scroll to position [48, 0]
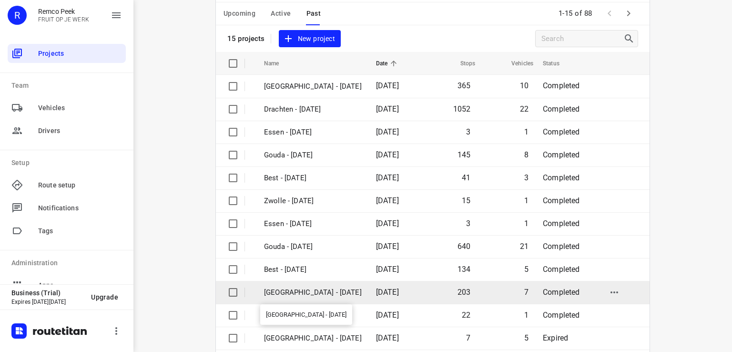
click at [305, 291] on p "[GEOGRAPHIC_DATA] - [DATE]" at bounding box center [313, 292] width 98 height 11
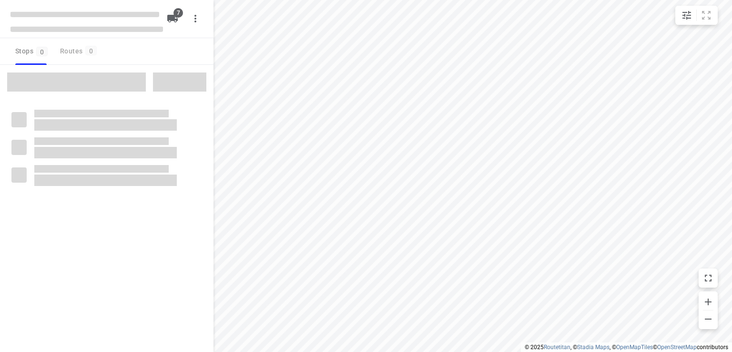
type input "distance"
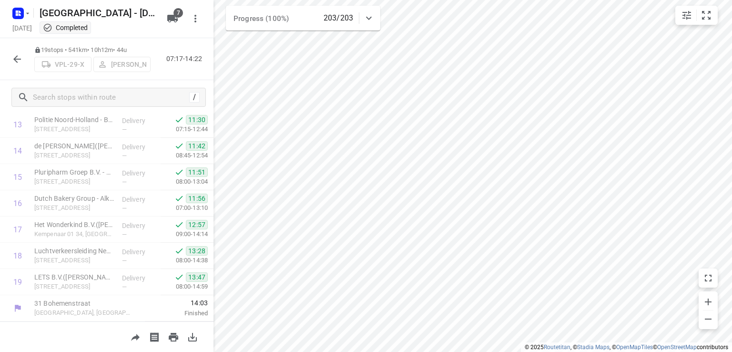
scroll to position [365, 0]
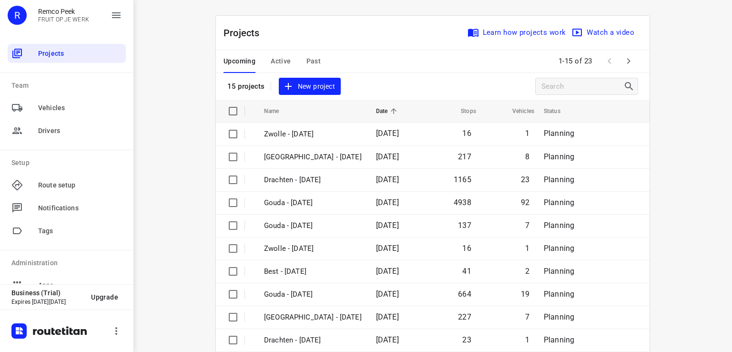
click at [278, 61] on span "Active" at bounding box center [281, 61] width 20 height 12
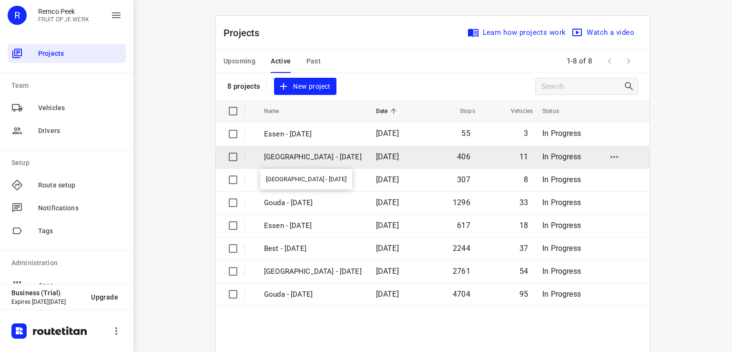
click at [297, 157] on p "[GEOGRAPHIC_DATA] - [DATE]" at bounding box center [313, 157] width 98 height 11
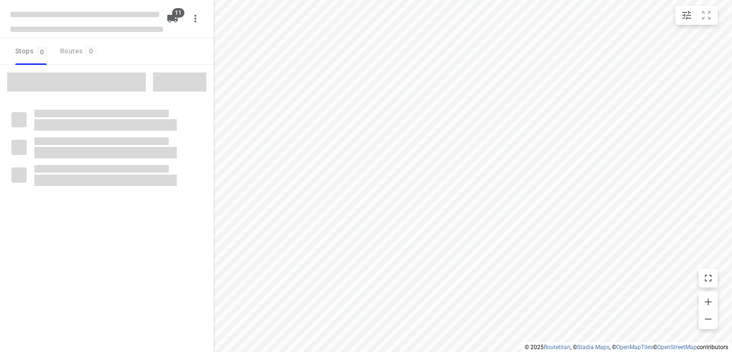
type input "distance"
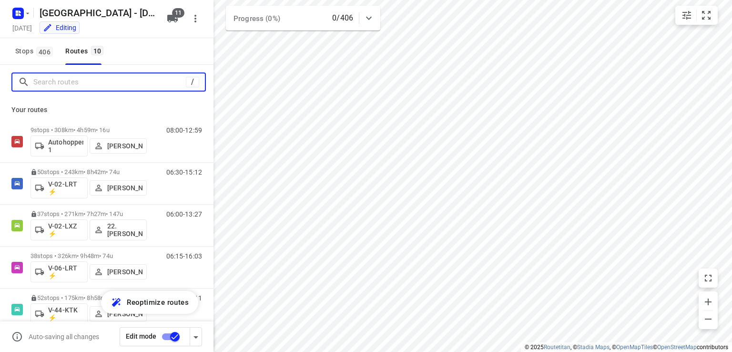
drag, startPoint x: 101, startPoint y: 86, endPoint x: 96, endPoint y: 76, distance: 11.1
click at [101, 85] on input "Search routes" at bounding box center [109, 82] width 153 height 15
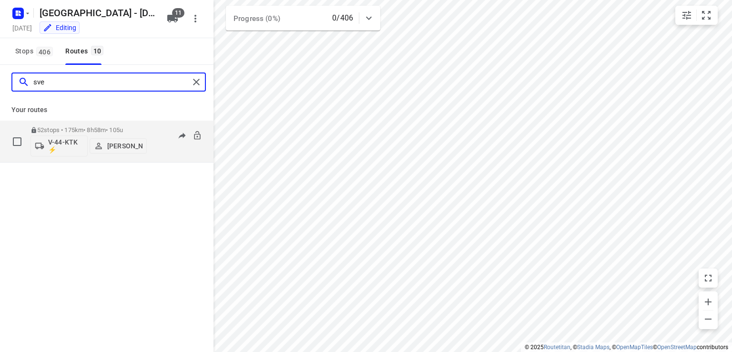
type input "sve"
click at [99, 128] on p "52 stops • 175km • 8h58m • 105u" at bounding box center [89, 129] width 116 height 7
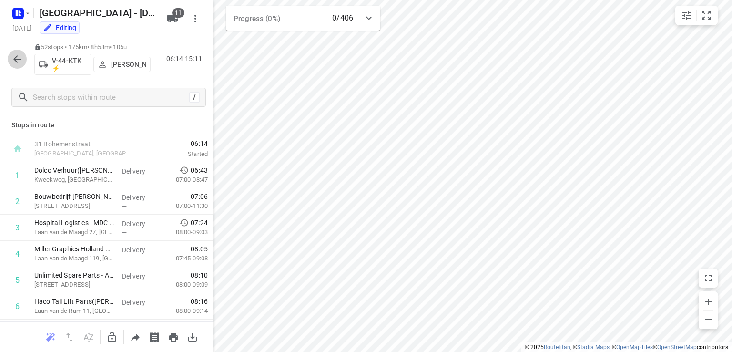
click at [16, 56] on icon "button" at bounding box center [17, 59] width 8 height 8
click at [111, 337] on icon "button" at bounding box center [111, 336] width 11 height 11
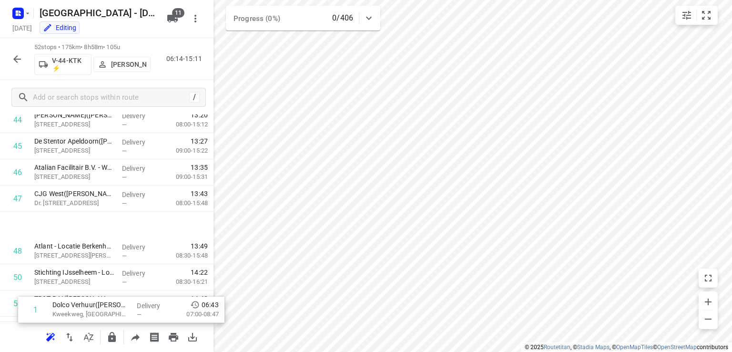
scroll to position [1231, 0]
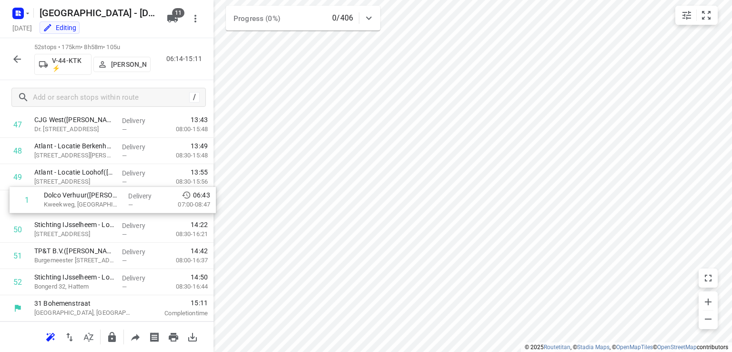
drag, startPoint x: 70, startPoint y: 175, endPoint x: 82, endPoint y: 200, distance: 27.5
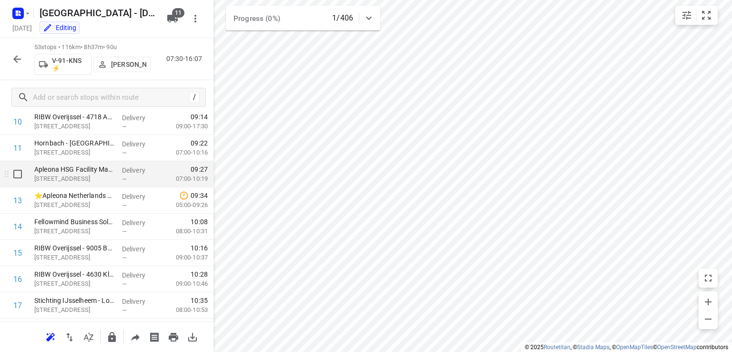
scroll to position [238, 0]
